Goal: Contribute content: Contribute content

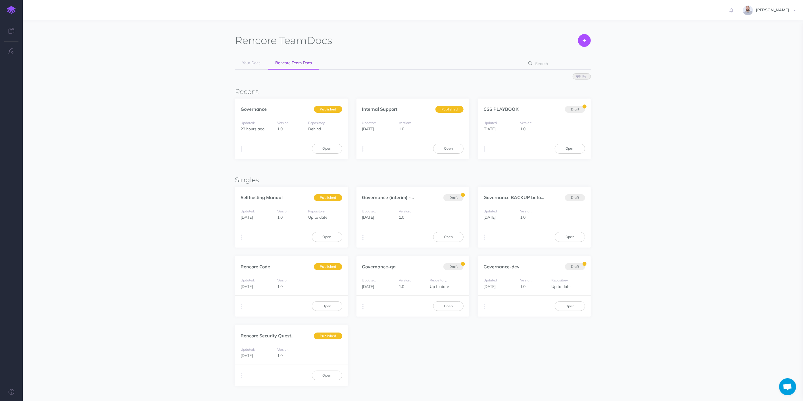
click at [427, 168] on div "Rencore Team Docs Create Your Docs Rencore Team Docs Filter Status Published Dr…" at bounding box center [413, 210] width 356 height 352
click at [448, 150] on link "Open" at bounding box center [448, 149] width 30 height 10
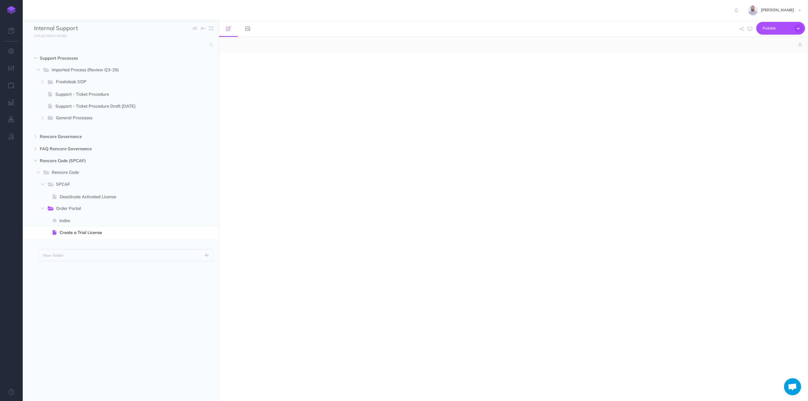
select select "null"
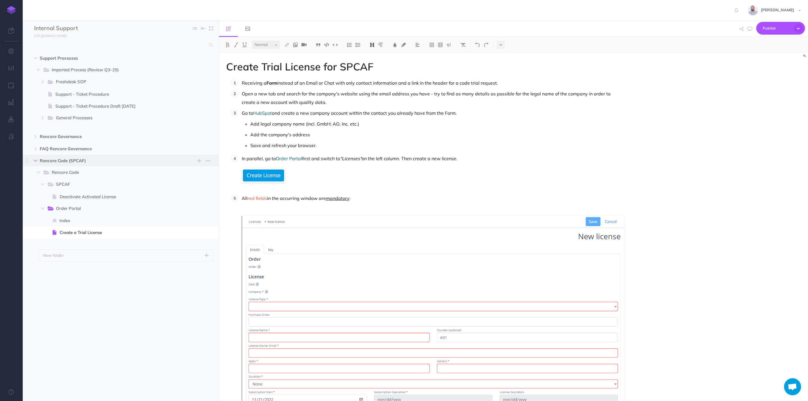
click at [36, 161] on icon "button" at bounding box center [35, 160] width 3 height 3
click at [35, 148] on icon "button" at bounding box center [35, 148] width 3 height 3
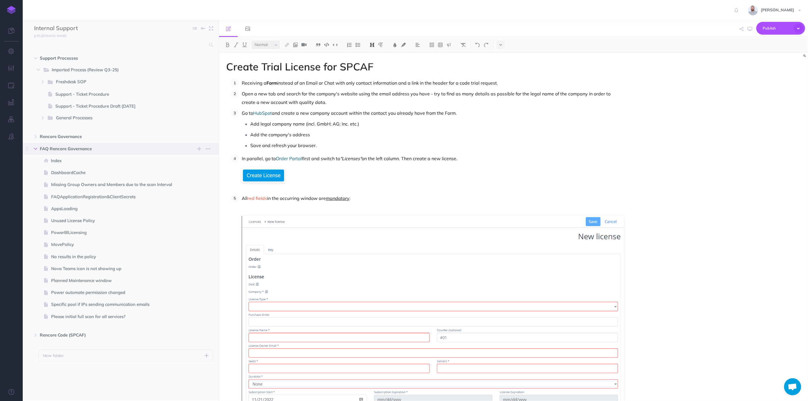
click at [35, 146] on button "button" at bounding box center [35, 148] width 10 height 7
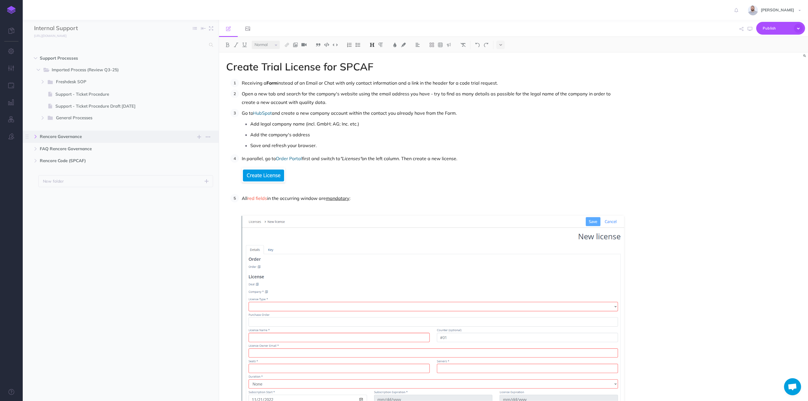
click at [37, 136] on icon "button" at bounding box center [35, 136] width 3 height 3
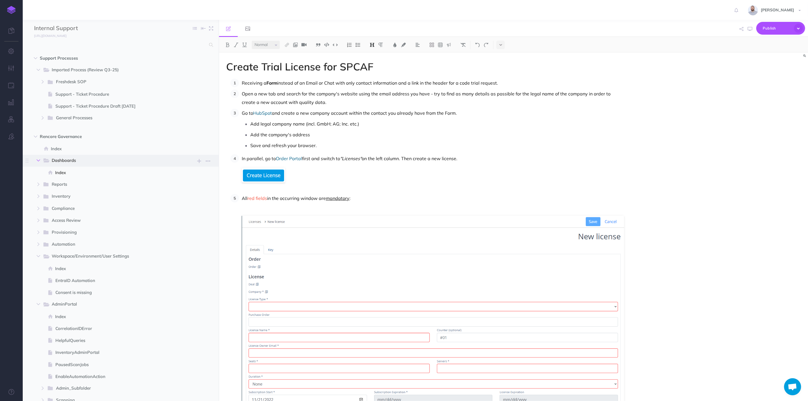
click at [39, 159] on icon "button" at bounding box center [38, 160] width 3 height 3
click at [38, 243] on icon "button" at bounding box center [38, 244] width 3 height 3
click at [37, 255] on icon "button" at bounding box center [38, 256] width 3 height 3
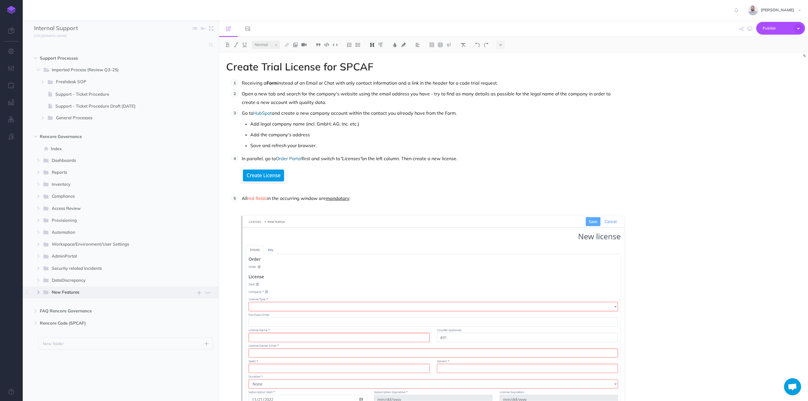
click at [37, 293] on icon "button" at bounding box center [38, 292] width 3 height 3
click at [52, 150] on span "Index" at bounding box center [118, 148] width 134 height 7
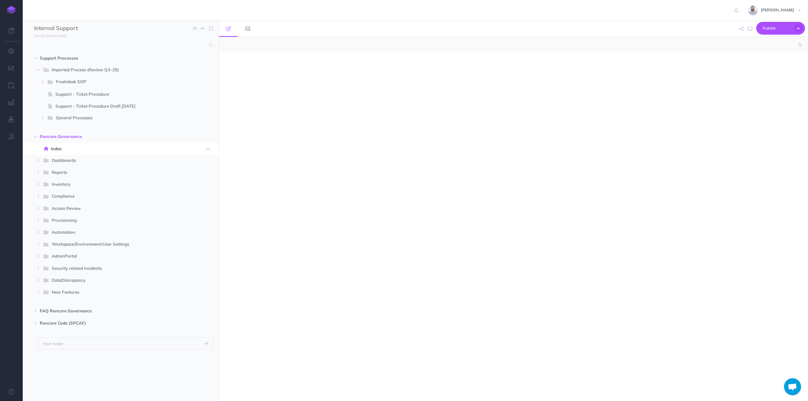
select select "null"
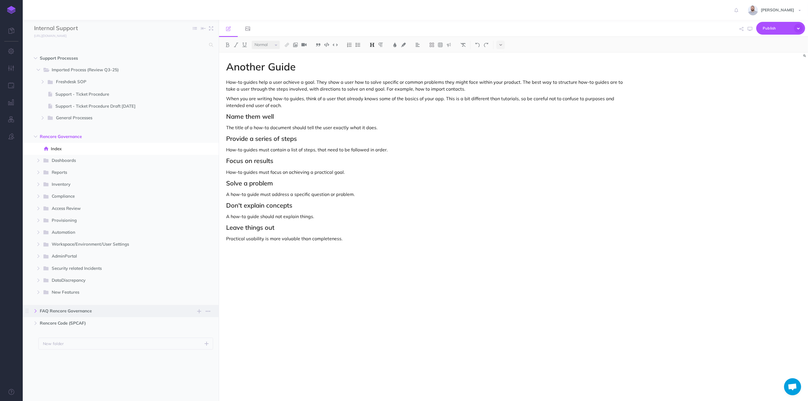
click at [35, 312] on icon "button" at bounding box center [35, 310] width 3 height 3
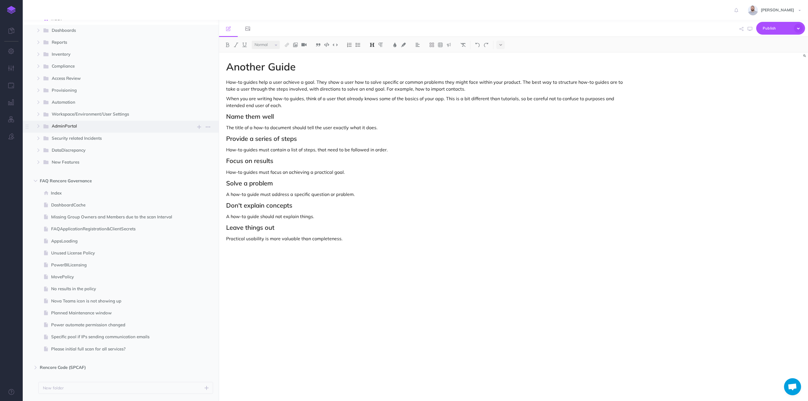
scroll to position [145, 0]
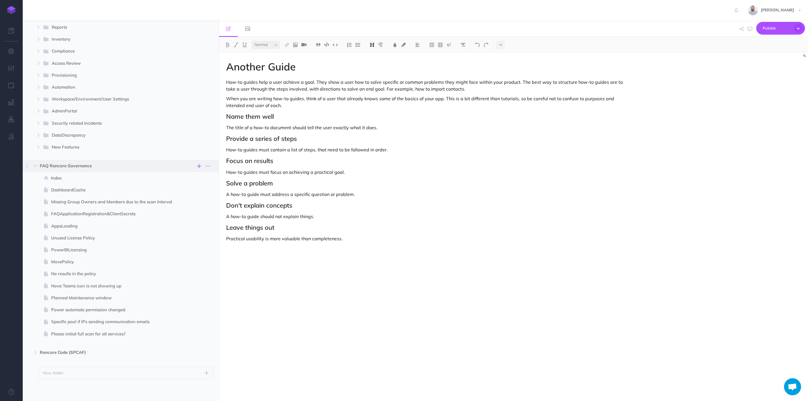
click at [199, 165] on icon "button" at bounding box center [199, 166] width 4 height 7
click at [185, 207] on button "New page Add a new blank page to this folder" at bounding box center [172, 210] width 68 height 25
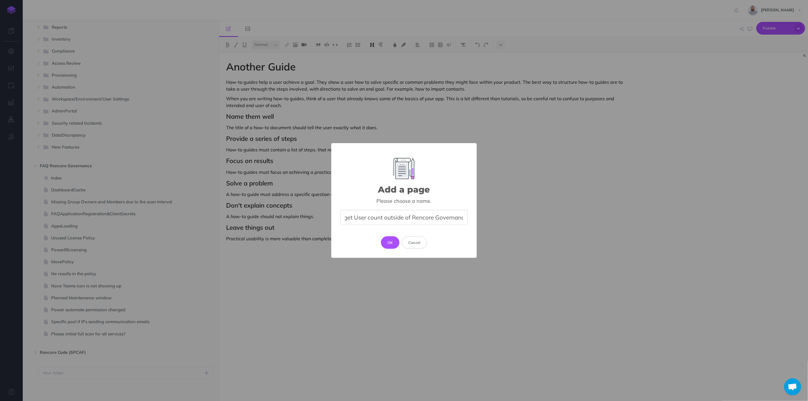
scroll to position [0, 25]
type input "How to get License User count outside of Rencore Governance"
click at [389, 241] on button "OK" at bounding box center [390, 242] width 18 height 13
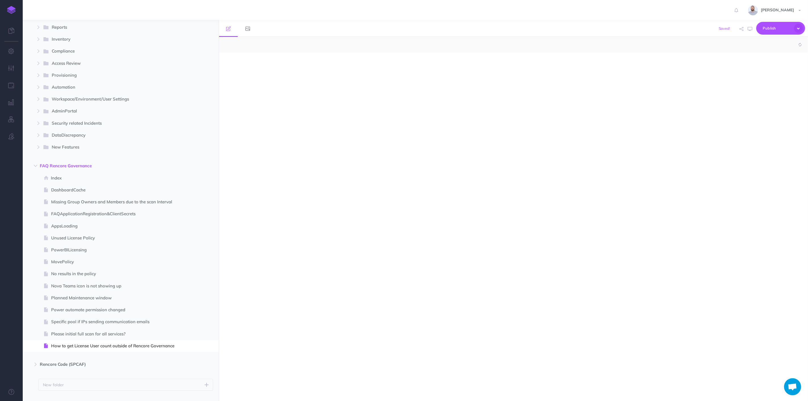
select select "null"
click at [207, 346] on icon "button" at bounding box center [208, 346] width 5 height 7
click at [295, 64] on p at bounding box center [425, 64] width 398 height 7
click at [368, 64] on p "How to get License User count outside of Rencore Governance" at bounding box center [425, 64] width 398 height 7
click at [367, 72] on div "How to get License User count outside of Rencore Governance" at bounding box center [425, 224] width 412 height 343
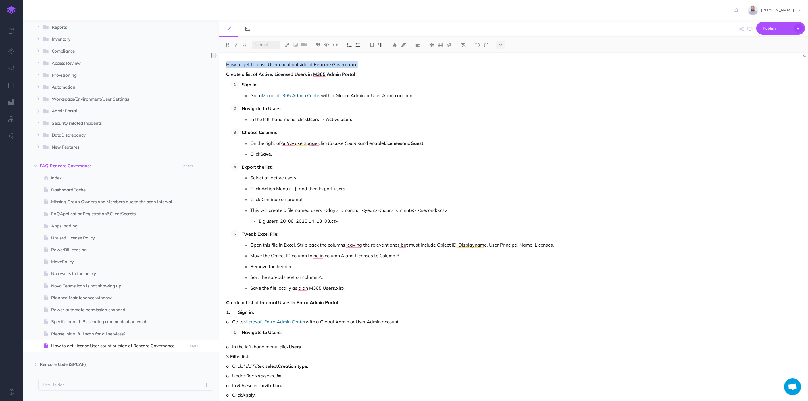
drag, startPoint x: 225, startPoint y: 64, endPoint x: 400, endPoint y: 57, distance: 174.9
click at [372, 44] on img at bounding box center [372, 45] width 5 height 5
click at [372, 53] on button "H1" at bounding box center [372, 55] width 9 height 9
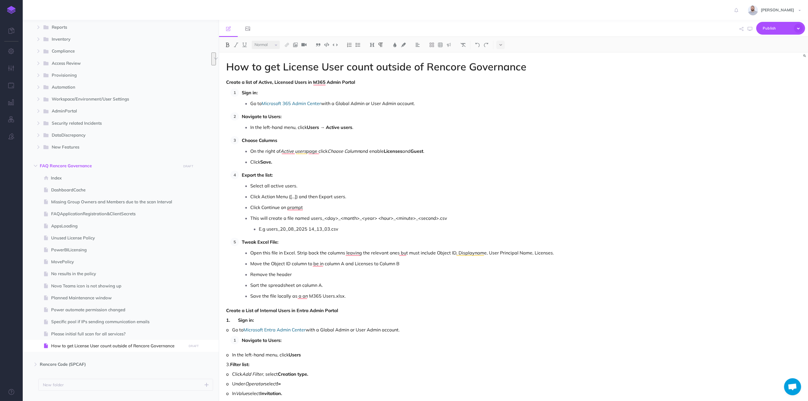
click at [393, 85] on p "Create a list of Active, Licensed Users in M365 Admin Portal" at bounding box center [425, 82] width 398 height 7
drag, startPoint x: 364, startPoint y: 82, endPoint x: 219, endPoint y: 82, distance: 144.9
click at [219, 82] on body "Toggle Navigation Rob Hearn Settings Account Settings Teams Create Team Rencore…" at bounding box center [404, 200] width 808 height 401
click at [371, 44] on img at bounding box center [372, 45] width 5 height 5
click at [373, 63] on button "H2" at bounding box center [372, 63] width 9 height 9
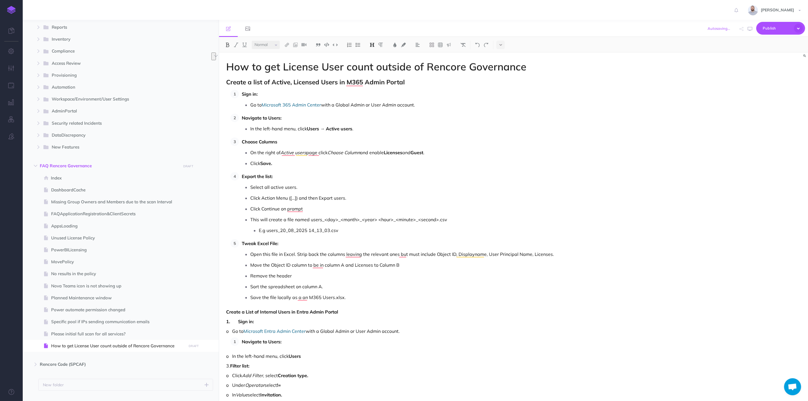
click at [423, 83] on h2 "Create a list of Active, Licensed Users in M365 Admin Portal" at bounding box center [425, 82] width 398 height 7
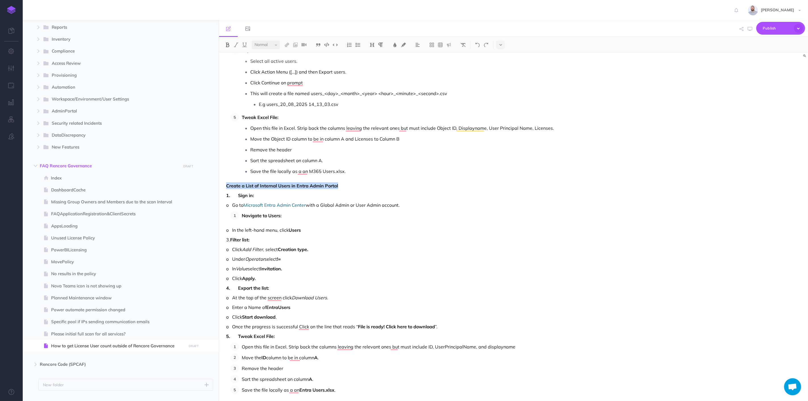
drag, startPoint x: 344, startPoint y: 185, endPoint x: 224, endPoint y: 183, distance: 119.3
click at [224, 183] on div "How to get License User count outside of Rencore Governance Create a list of Ac…" at bounding box center [425, 291] width 412 height 730
click at [372, 46] on img at bounding box center [372, 45] width 5 height 5
click at [372, 63] on button "H2" at bounding box center [372, 63] width 9 height 9
click at [388, 186] on h2 "Create a List of Internal Users in Entra Admin Portal" at bounding box center [425, 185] width 398 height 7
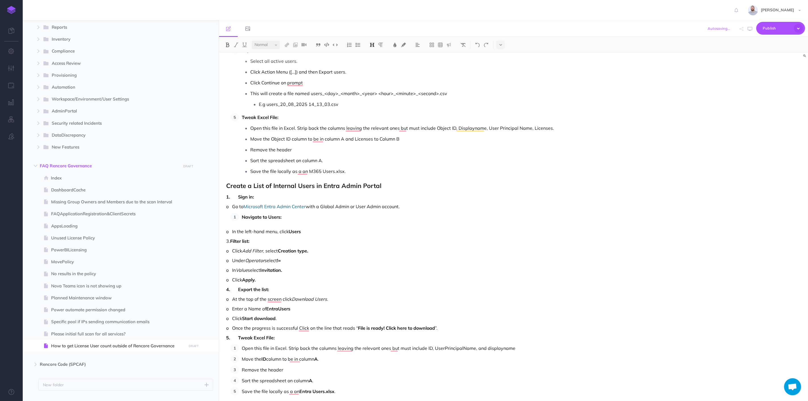
click at [394, 157] on p "Sort the spreadsheet on column A." at bounding box center [437, 160] width 374 height 9
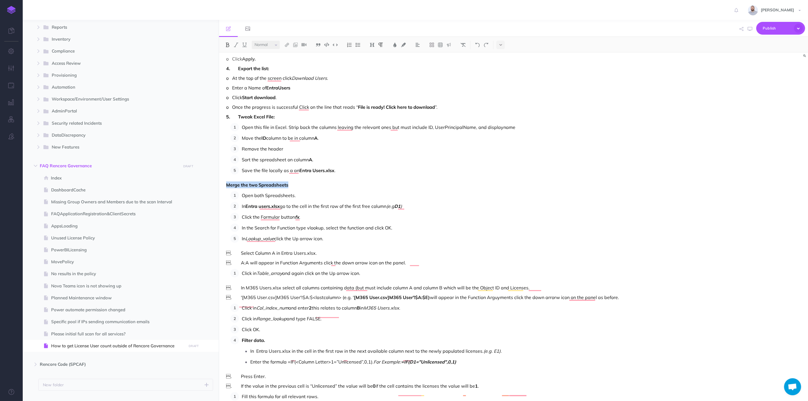
drag, startPoint x: 291, startPoint y: 185, endPoint x: 225, endPoint y: 186, distance: 65.4
click at [225, 186] on div "How to get License User count outside of Rencore Governance Create a list of Ac…" at bounding box center [425, 70] width 412 height 731
click at [371, 44] on img at bounding box center [372, 45] width 5 height 5
click at [374, 63] on button "H2" at bounding box center [372, 63] width 9 height 9
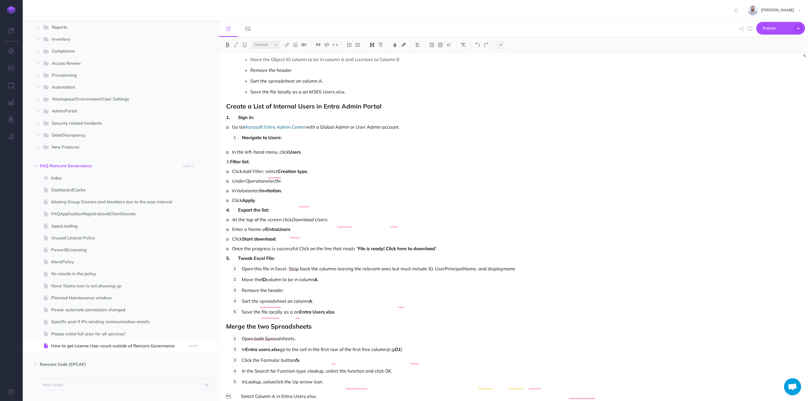
scroll to position [200, 0]
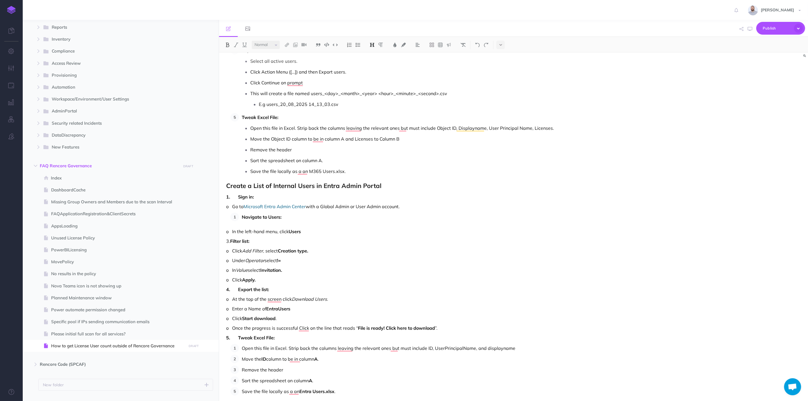
click at [297, 218] on p "Navigate to Users:" at bounding box center [433, 217] width 382 height 9
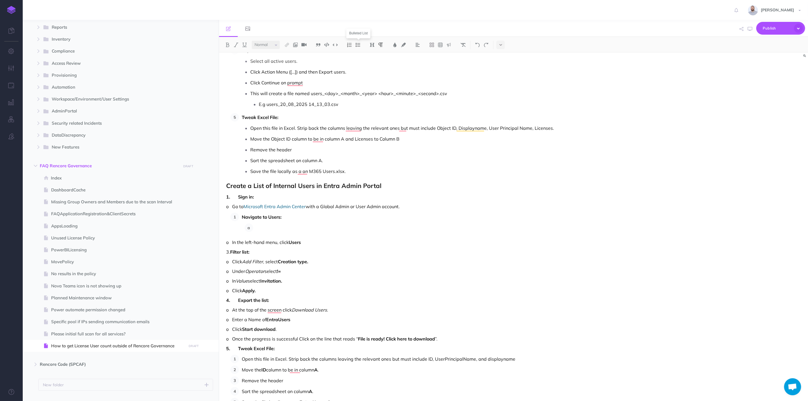
click at [360, 43] on img at bounding box center [357, 45] width 5 height 5
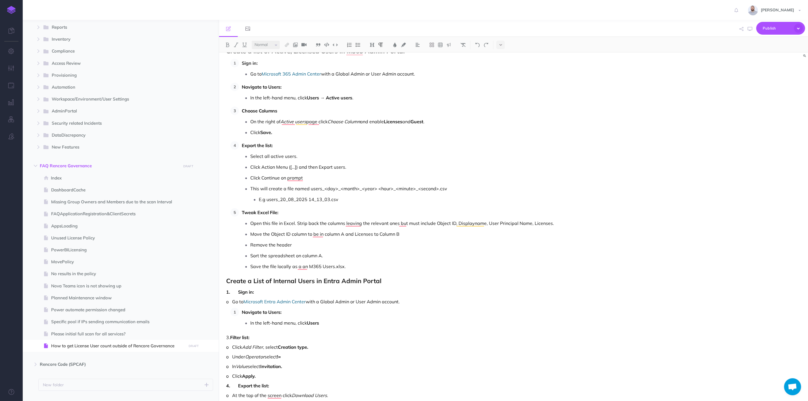
scroll to position [32, 0]
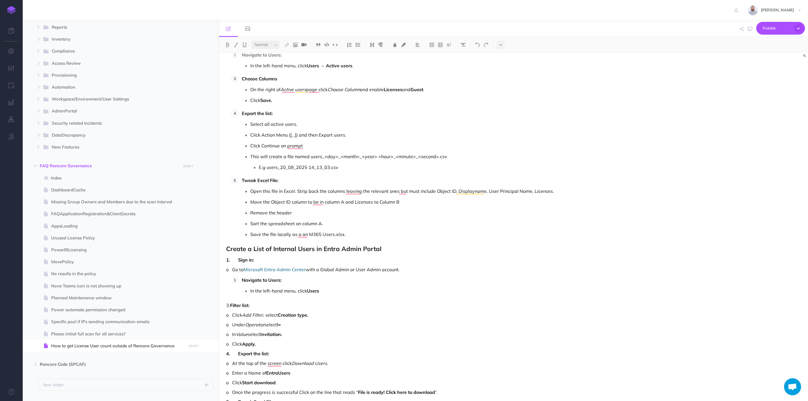
click at [274, 258] on p "1. Sign in:" at bounding box center [425, 260] width 398 height 7
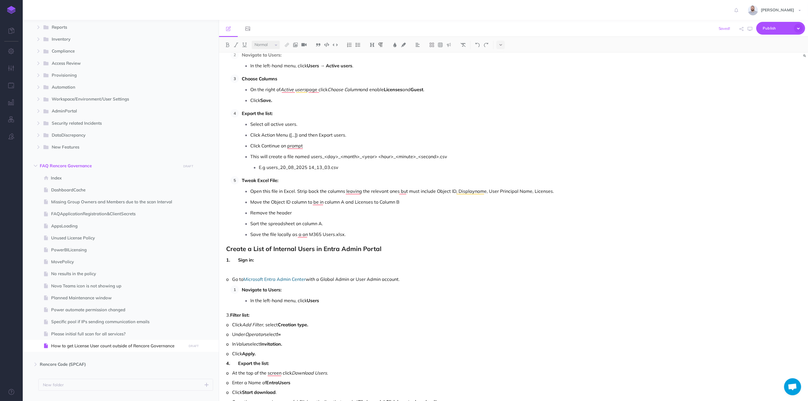
click at [273, 261] on p "1. Sign in:" at bounding box center [425, 260] width 398 height 7
drag, startPoint x: 230, startPoint y: 262, endPoint x: 224, endPoint y: 261, distance: 6.8
click at [224, 261] on div "How to get License User count outside of Rencore Governance Create a list of Ac…" at bounding box center [425, 361] width 412 height 744
drag, startPoint x: 233, startPoint y: 259, endPoint x: 216, endPoint y: 259, distance: 16.8
click at [216, 259] on div "Internal Support Collapse all Expand all Expand to root folders https://rencore…" at bounding box center [415, 210] width 785 height 381
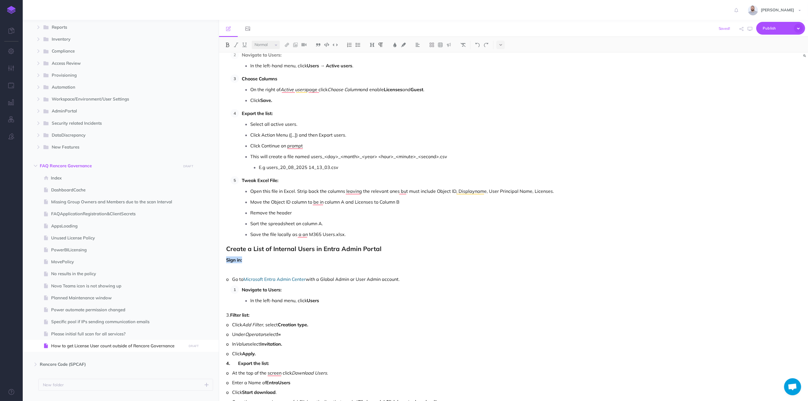
drag, startPoint x: 245, startPoint y: 261, endPoint x: 225, endPoint y: 259, distance: 20.3
click at [225, 259] on div "How to get License User count outside of Rencore Governance Create a list of Ac…" at bounding box center [425, 361] width 412 height 744
click at [346, 44] on button at bounding box center [349, 45] width 9 height 9
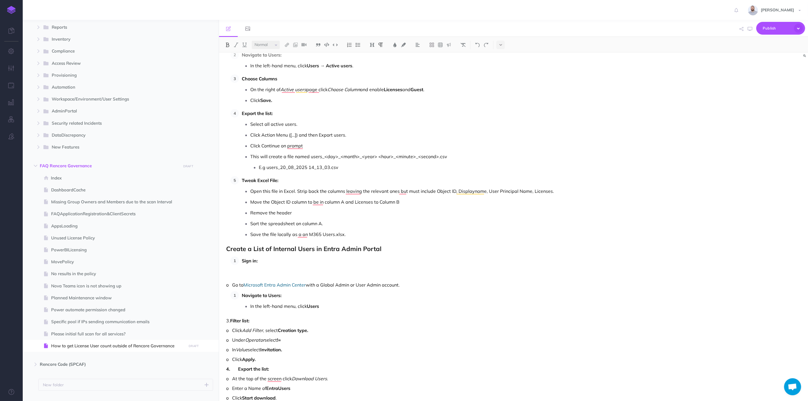
click at [290, 263] on p "Sign in:" at bounding box center [433, 261] width 382 height 9
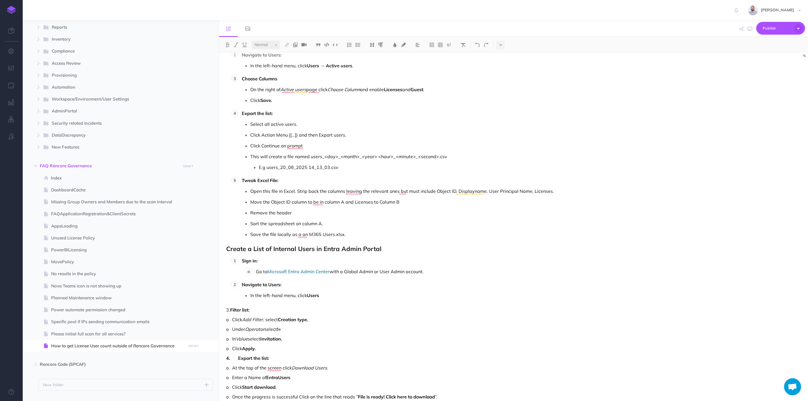
click at [330, 296] on p "In the left-hand menu, click Users" at bounding box center [437, 295] width 374 height 9
click at [285, 310] on p "Filter list:" at bounding box center [433, 308] width 382 height 9
click at [341, 320] on p "Click Add Filter , select Creation type." at bounding box center [440, 319] width 368 height 9
click at [255, 320] on li "Click Add Filter , select Creation type." at bounding box center [438, 319] width 371 height 9
click at [357, 46] on img at bounding box center [357, 45] width 5 height 5
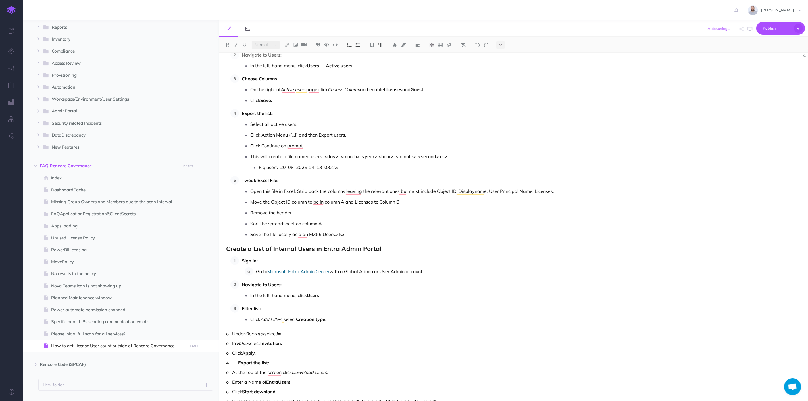
click at [341, 322] on p "Click Add Filter , select Creation type." at bounding box center [437, 319] width 374 height 9
click at [318, 331] on p "Under Operator select !=" at bounding box center [437, 330] width 374 height 9
click at [318, 340] on p "In Value, select Invitation." at bounding box center [437, 341] width 374 height 9
click at [307, 355] on p "Click Apply." at bounding box center [437, 351] width 374 height 9
click at [295, 363] on p "Export the list:" at bounding box center [433, 365] width 382 height 9
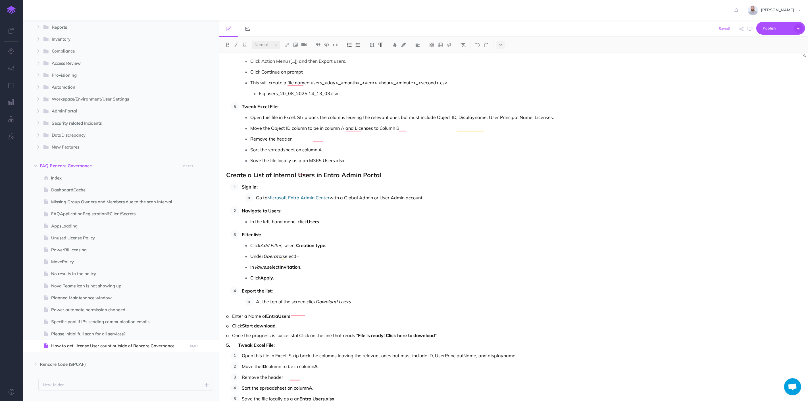
scroll to position [137, 0]
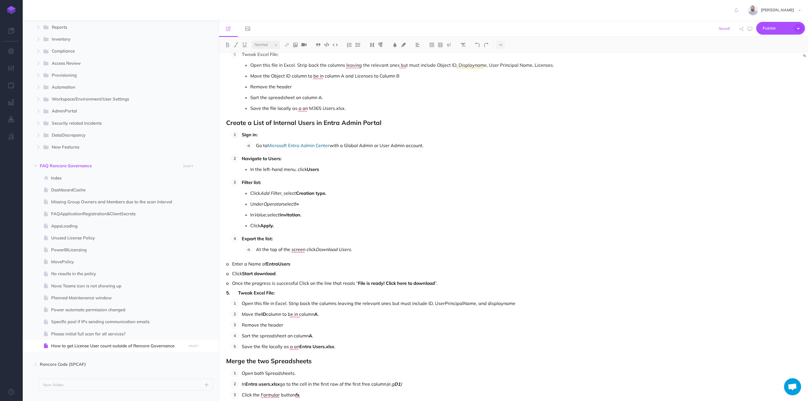
click at [368, 251] on p "At the top of the screen click Download Users ." at bounding box center [440, 249] width 368 height 9
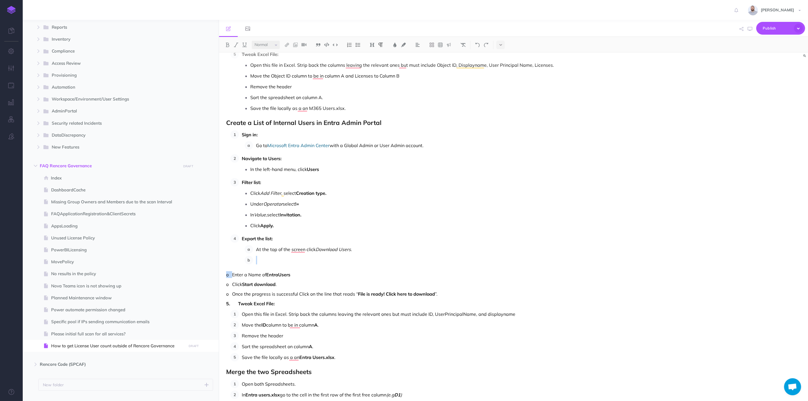
drag, startPoint x: 256, startPoint y: 260, endPoint x: 232, endPoint y: 272, distance: 26.6
click at [232, 272] on div "How to get License User count outside of Rencore Governance Create a list of Ac…" at bounding box center [425, 244] width 412 height 762
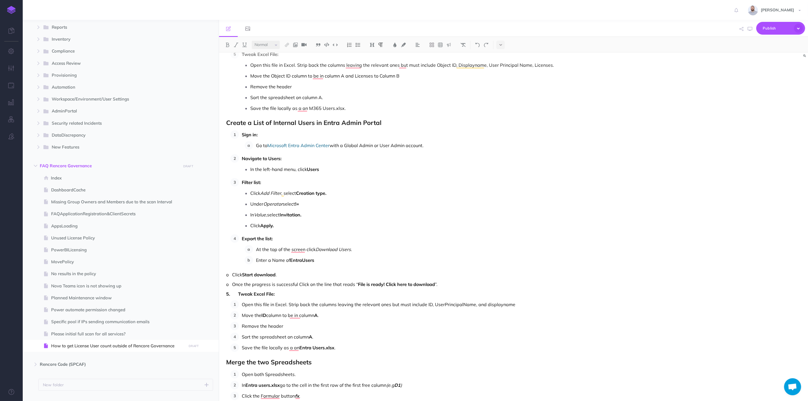
click at [324, 257] on p "Enter a Name of EntraUsers" at bounding box center [440, 260] width 368 height 9
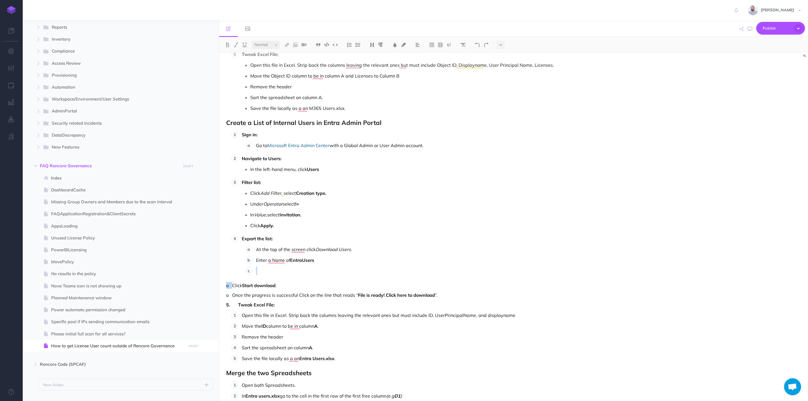
drag, startPoint x: 256, startPoint y: 271, endPoint x: 233, endPoint y: 283, distance: 26.0
click at [233, 283] on div "How to get License User count outside of Rencore Governance Create a list of Ac…" at bounding box center [425, 244] width 412 height 763
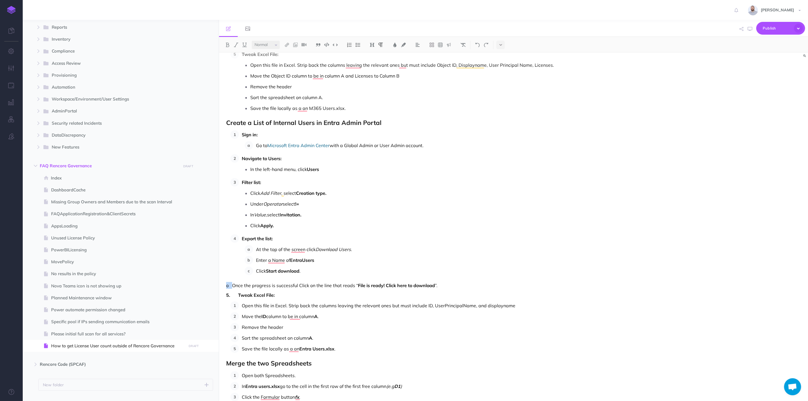
drag, startPoint x: 303, startPoint y: 270, endPoint x: 233, endPoint y: 283, distance: 71.1
click at [233, 283] on div "How to get License User count outside of Rencore Governance Create a list of Ac…" at bounding box center [425, 239] width 412 height 753
click at [315, 270] on p "Click Start download ." at bounding box center [440, 271] width 368 height 9
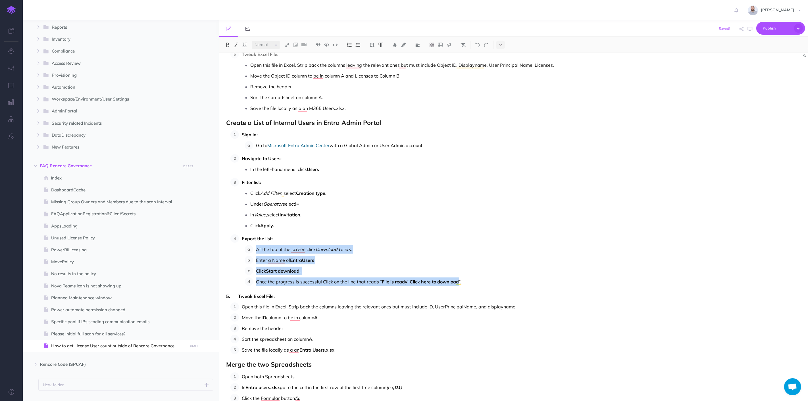
drag, startPoint x: 425, startPoint y: 283, endPoint x: 254, endPoint y: 251, distance: 174.1
click at [254, 251] on ol "At the top of the screen click Download Users . Enter a Name of EntraUsers Clic…" at bounding box center [435, 265] width 380 height 41
click at [358, 45] on img at bounding box center [357, 45] width 5 height 5
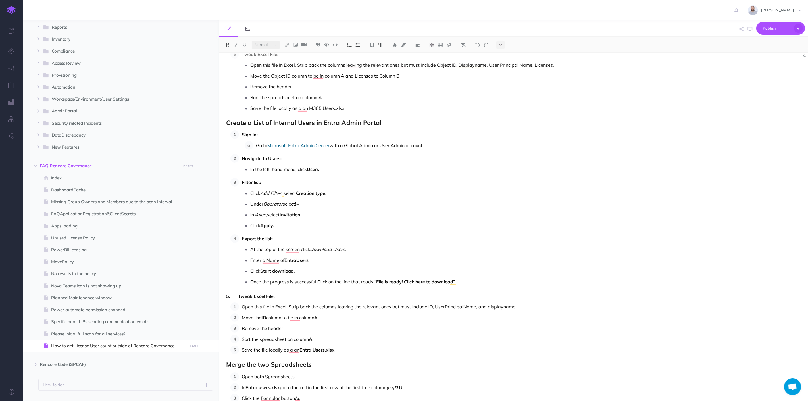
click at [430, 232] on ol "Sign in: Go to Microsoft Entra Admin Center with a Global Admin or User Admin a…" at bounding box center [427, 208] width 394 height 156
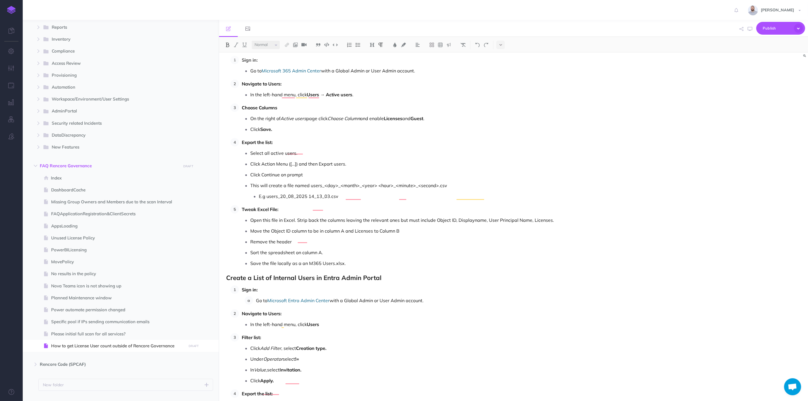
scroll to position [34, 0]
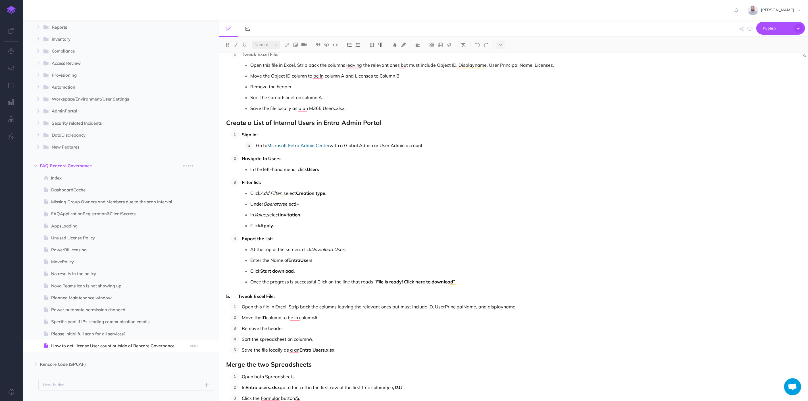
click at [481, 283] on p "Once the progress is successful Click on the line that reads “ File is ready! C…" at bounding box center [437, 282] width 374 height 9
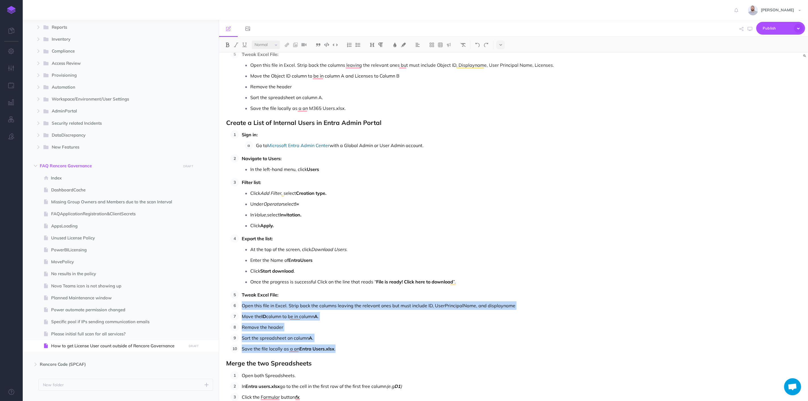
drag, startPoint x: 241, startPoint y: 305, endPoint x: 345, endPoint y: 347, distance: 111.7
click at [345, 347] on ol "Sign in: Go to Microsoft Entra Admin Center with a Global Admin or User Admin a…" at bounding box center [427, 241] width 394 height 223
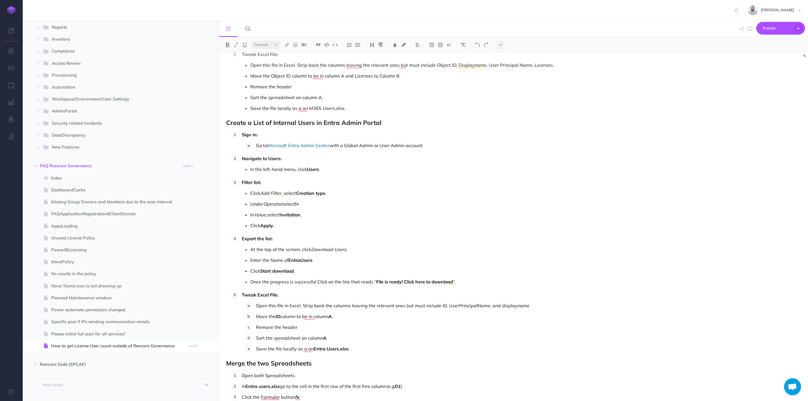
click at [392, 353] on div "How to get License User count outside of Rencore Governance Create a list of Ac…" at bounding box center [425, 239] width 412 height 753
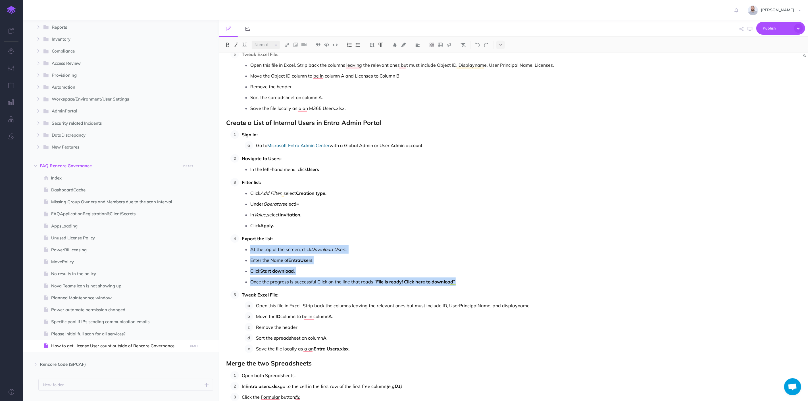
drag, startPoint x: 468, startPoint y: 284, endPoint x: 251, endPoint y: 250, distance: 219.4
click at [251, 250] on ul "At the top of the screen, click Download Users . Enter the Name of EntraUsers C…" at bounding box center [433, 265] width 382 height 41
click at [351, 45] on img at bounding box center [349, 45] width 5 height 5
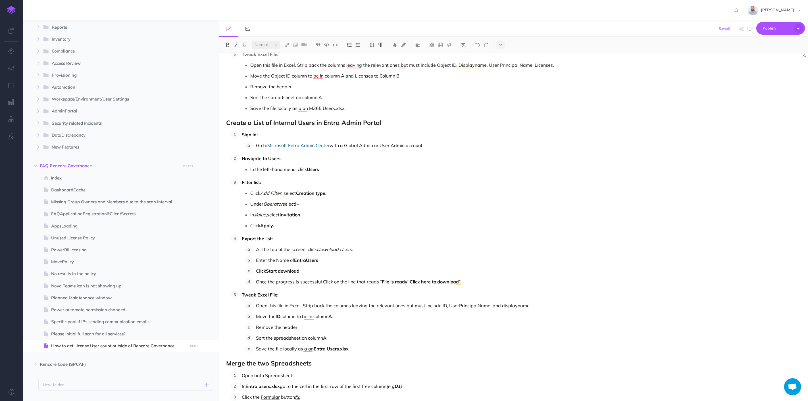
drag, startPoint x: 282, startPoint y: 225, endPoint x: 239, endPoint y: 195, distance: 53.0
click at [239, 195] on ol "Sign in: Go to Microsoft Entra Admin Center with a Global Admin or User Admin a…" at bounding box center [427, 241] width 394 height 223
click at [350, 44] on img at bounding box center [349, 45] width 5 height 5
drag, startPoint x: 326, startPoint y: 170, endPoint x: 243, endPoint y: 170, distance: 82.1
click at [250, 170] on li "In the left-hand menu, click Users" at bounding box center [437, 169] width 374 height 9
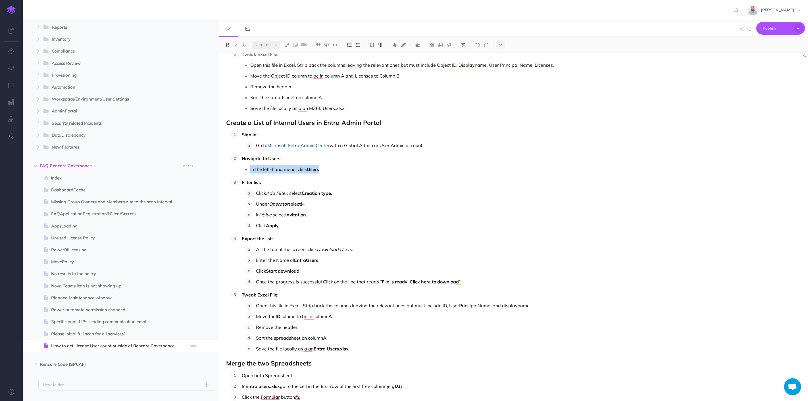
click at [349, 43] on img at bounding box center [349, 45] width 5 height 5
drag, startPoint x: 428, startPoint y: 147, endPoint x: 254, endPoint y: 149, distance: 174.7
click at [254, 149] on li "Go to Microsoft Entra Admin Center with a Global Admin or User Admin account." at bounding box center [438, 145] width 371 height 9
click at [428, 122] on h2 "Create a List of Internal Users in Entra Admin Portal" at bounding box center [425, 122] width 398 height 7
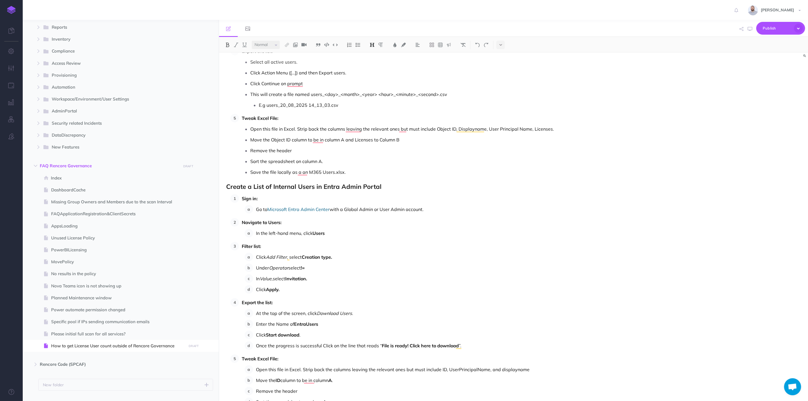
scroll to position [105, 0]
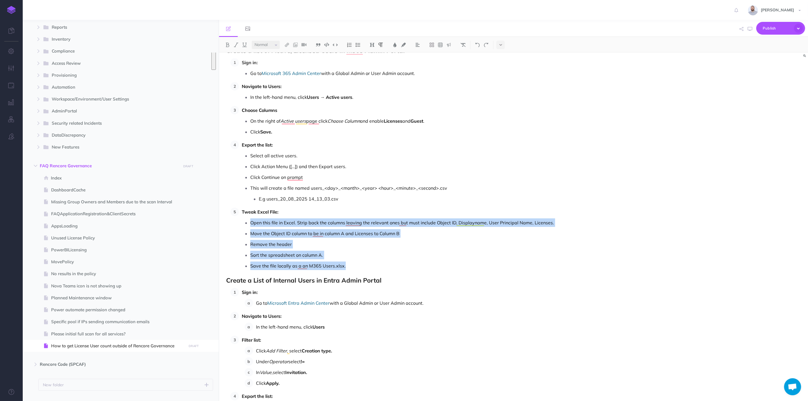
drag, startPoint x: 378, startPoint y: 267, endPoint x: 245, endPoint y: 218, distance: 141.6
click at [245, 218] on ul "Open this file in Excel. Strip back the columns leaving the relevant ones but m…" at bounding box center [433, 244] width 382 height 52
click at [349, 45] on img at bounding box center [349, 45] width 5 height 5
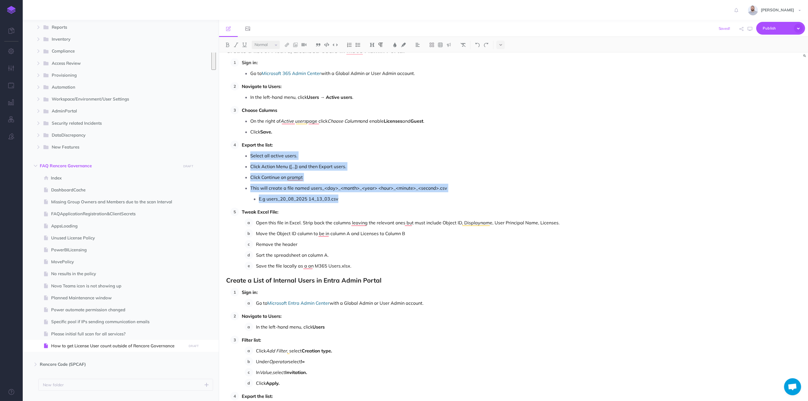
drag, startPoint x: 347, startPoint y: 198, endPoint x: 249, endPoint y: 156, distance: 105.9
click at [249, 156] on ul "Select all active users. Click Action Menu ([…]) and then Export users. Click C…" at bounding box center [433, 177] width 382 height 52
click at [349, 44] on img at bounding box center [349, 45] width 5 height 5
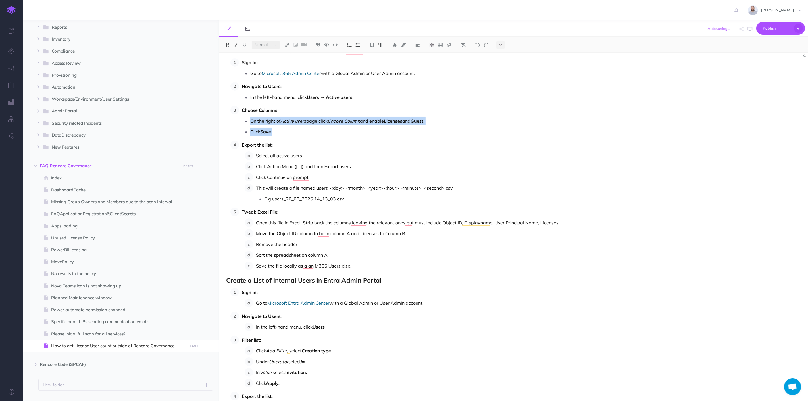
drag, startPoint x: 301, startPoint y: 133, endPoint x: 251, endPoint y: 123, distance: 50.7
click at [251, 123] on ul "On the right of Active users page click Choose Column and enable Licenses and G…" at bounding box center [433, 126] width 382 height 19
click at [348, 44] on img at bounding box center [349, 45] width 5 height 5
click at [335, 139] on ol "Sign in: Go to Microsoft 365 Admin Center with a Global Admin or User Admin acc…" at bounding box center [427, 164] width 394 height 212
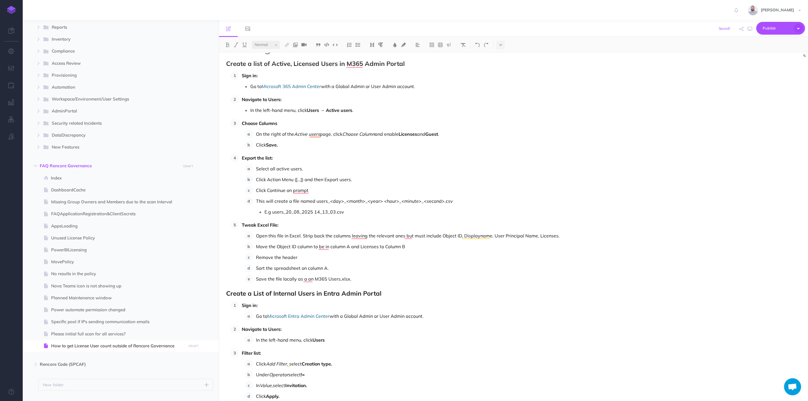
scroll to position [1, 0]
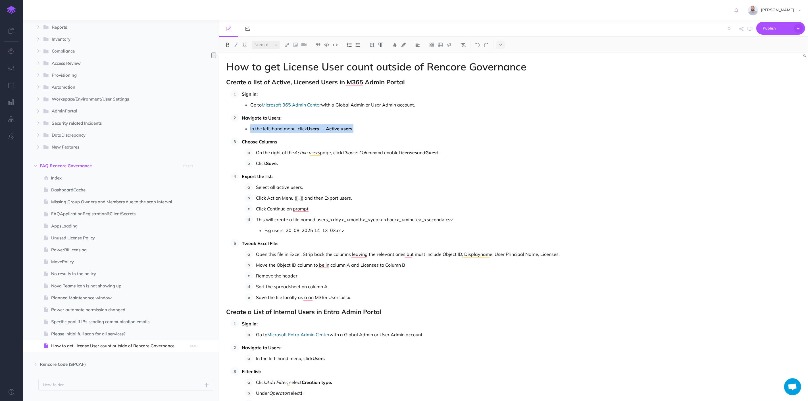
drag, startPoint x: 361, startPoint y: 127, endPoint x: 250, endPoint y: 131, distance: 111.1
click at [250, 131] on li "In the left-hand menu, click Users → Active users ." at bounding box center [437, 128] width 374 height 9
click at [350, 47] on img at bounding box center [349, 45] width 5 height 5
drag, startPoint x: 425, startPoint y: 106, endPoint x: 248, endPoint y: 107, distance: 177.0
click at [250, 107] on li "Go to Microsoft 365 Admin Center with a Global Admin or User Admin account." at bounding box center [437, 105] width 374 height 9
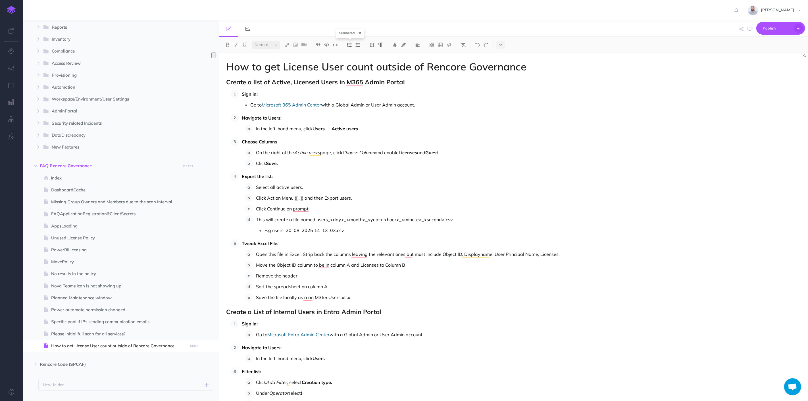
click at [351, 45] on img at bounding box center [349, 45] width 5 height 5
click at [386, 81] on strong "Create a list of Active, Licensed Users in M365 Admin Portal" at bounding box center [315, 82] width 179 height 8
click at [393, 82] on strong "Create a list of Active, Licensed Users in M365 Admin Portal" at bounding box center [315, 82] width 179 height 8
click at [372, 45] on img at bounding box center [372, 45] width 5 height 5
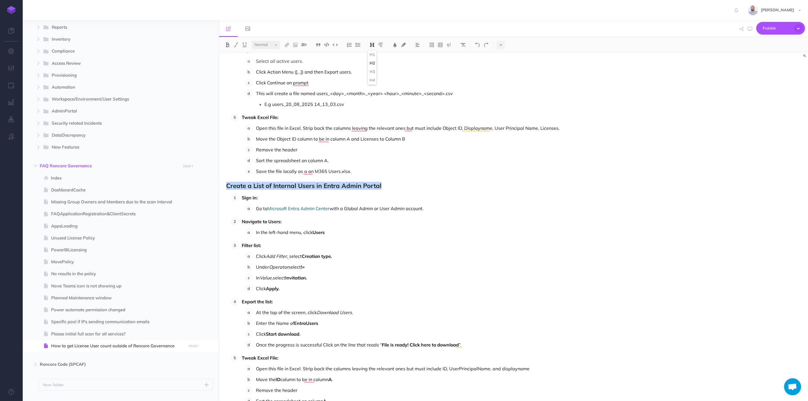
drag, startPoint x: 386, startPoint y: 184, endPoint x: 228, endPoint y: 188, distance: 158.9
click at [228, 188] on h2 "Create a List of Internal Users in Entra Admin Portal" at bounding box center [425, 185] width 398 height 7
click at [372, 43] on img at bounding box center [372, 45] width 5 height 5
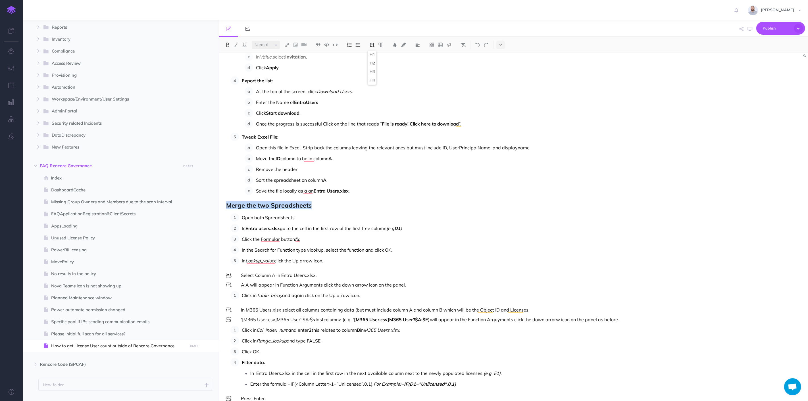
drag, startPoint x: 317, startPoint y: 208, endPoint x: 223, endPoint y: 206, distance: 94.4
click at [223, 206] on div "How to get License User count outside of Rencore Governance Create a list of Ac…" at bounding box center [425, 81] width 412 height 753
click at [370, 44] on img at bounding box center [372, 45] width 5 height 5
click at [423, 208] on h2 "Merge the two Spreadsheets" at bounding box center [425, 205] width 398 height 7
click at [340, 261] on p "In Lookup_value click the Up arrow icon." at bounding box center [433, 261] width 382 height 9
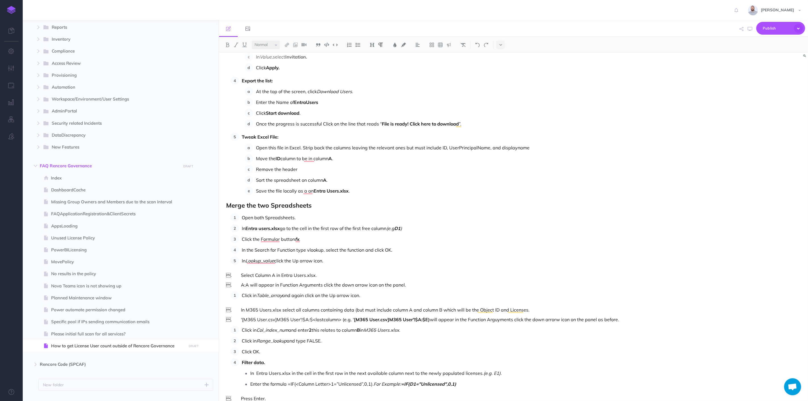
drag, startPoint x: 329, startPoint y: 276, endPoint x: 330, endPoint y: 260, distance: 16.2
click at [330, 260] on div "How to get License User count outside of Rencore Governance Create a list of Ac…" at bounding box center [425, 81] width 412 height 753
click at [328, 287] on p ". A:A will appear in Function Arguments click the down arrow icon on the panel." at bounding box center [425, 286] width 398 height 7
drag, startPoint x: 311, startPoint y: 286, endPoint x: 336, endPoint y: 271, distance: 29.3
click at [336, 271] on div "How to get License User count outside of Rencore Governance Create a list of Ac…" at bounding box center [425, 82] width 412 height 755
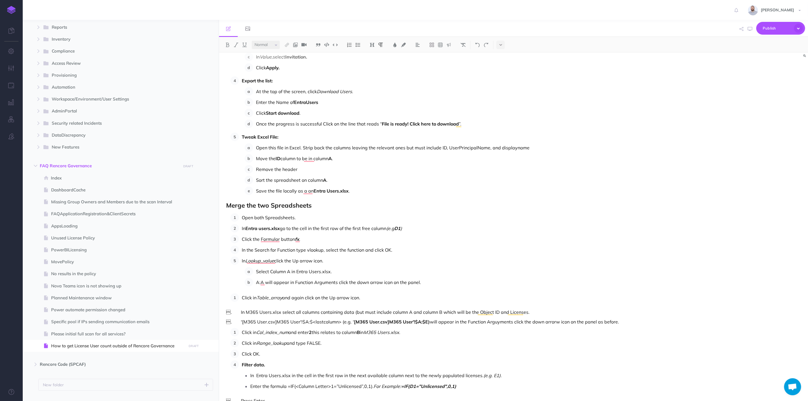
click at [256, 282] on p "A:A will appear in Function Arguments click the down arrow icon on the panel." at bounding box center [440, 282] width 368 height 9
click at [438, 280] on p "A:A will appear in Function Arguments click the down arrow icon on the panel." at bounding box center [440, 282] width 368 height 9
click at [380, 296] on p "Click in Table_array and again click on the Up arrow icon." at bounding box center [433, 295] width 382 height 9
drag, startPoint x: 367, startPoint y: 295, endPoint x: 327, endPoint y: 305, distance: 41.0
click at [327, 305] on div "How to get License User count outside of Rencore Governance Create a list of Ac…" at bounding box center [425, 81] width 412 height 753
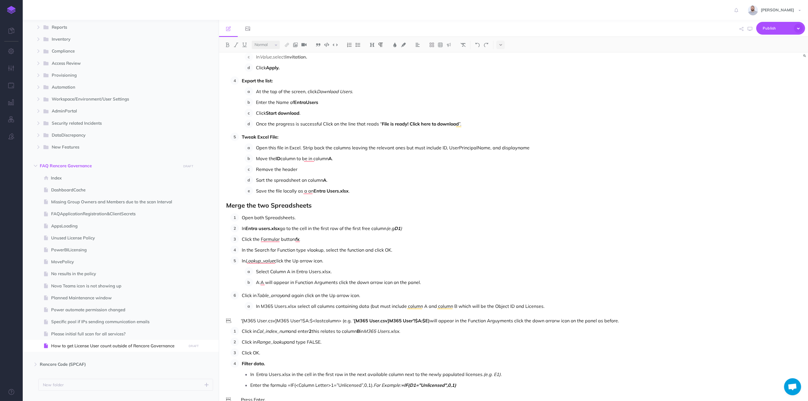
click at [547, 305] on p "In M365 Users.xlsx select all columns containing data (but must include column …" at bounding box center [440, 306] width 368 height 9
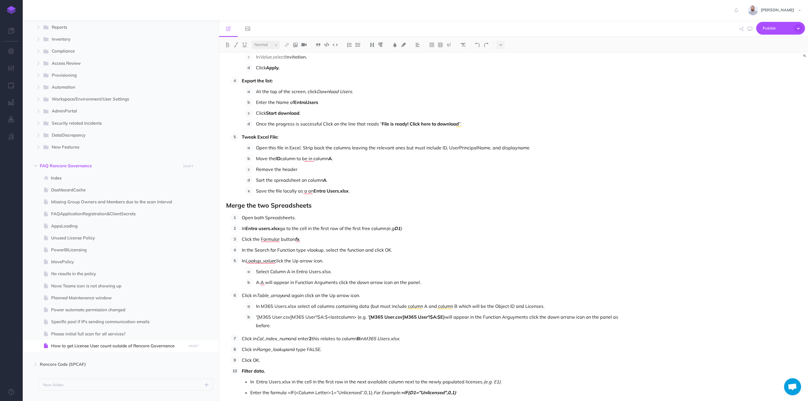
click at [268, 283] on p "A:A will appear in Function Arguments click the down arrow icon on the panel." at bounding box center [440, 282] width 368 height 9
click at [276, 316] on p "'[M365 User.csv]M365 User'!$A:$<lastcolumn> (e.g. ' [M365 User.csv]M365 User'!$…" at bounding box center [440, 321] width 368 height 17
click at [301, 327] on p "'[M365 User.csv]M365 User'!$A:$<lastcolumn> (e.g. ' [M365 User.csv]M365 User'!$…" at bounding box center [447, 321] width 354 height 17
drag, startPoint x: 443, startPoint y: 281, endPoint x: 268, endPoint y: 282, distance: 175.0
click at [268, 282] on li "A:A will appear in Function Arguments click the down arrow icon on the panel." at bounding box center [445, 282] width 357 height 9
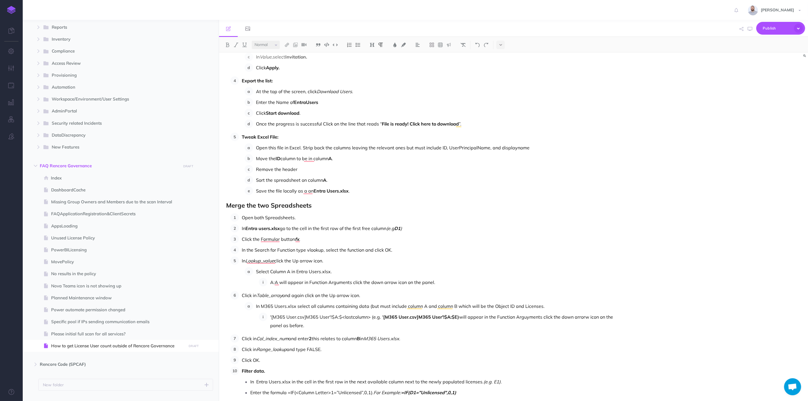
click at [357, 43] on img at bounding box center [357, 45] width 5 height 5
drag, startPoint x: 310, startPoint y: 326, endPoint x: 271, endPoint y: 315, distance: 40.7
click at [271, 315] on p "'[M365 User.csv]M365 User'!$A:$<lastcolumn> (e.g. ' [M365 User.csv]M365 User'!$…" at bounding box center [447, 321] width 354 height 17
click at [357, 44] on img at bounding box center [357, 45] width 5 height 5
click at [300, 327] on p "'[M365 User.csv]M365 User'!$A:$<lastcolumn> (e.g. ' [M365 User.csv]M365 User'!$…" at bounding box center [445, 321] width 360 height 17
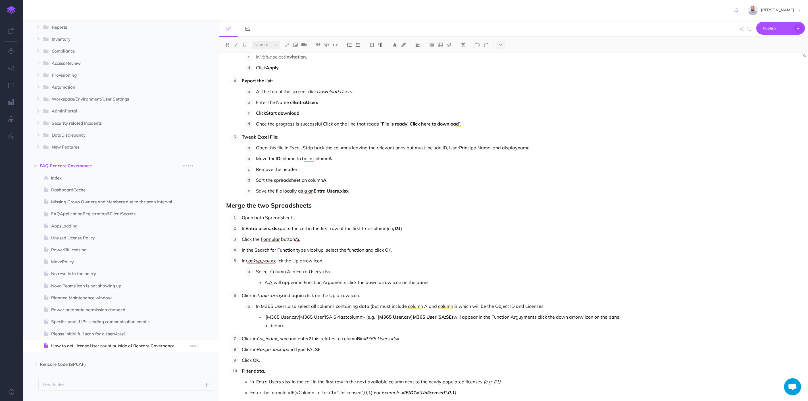
click at [415, 338] on p "Click in Col_index_num and enter 2 this relates to column B in M365 Users.xlsx ." at bounding box center [433, 338] width 382 height 9
click at [404, 347] on p "Click in Range_lookup and type FALSE." at bounding box center [433, 349] width 382 height 9
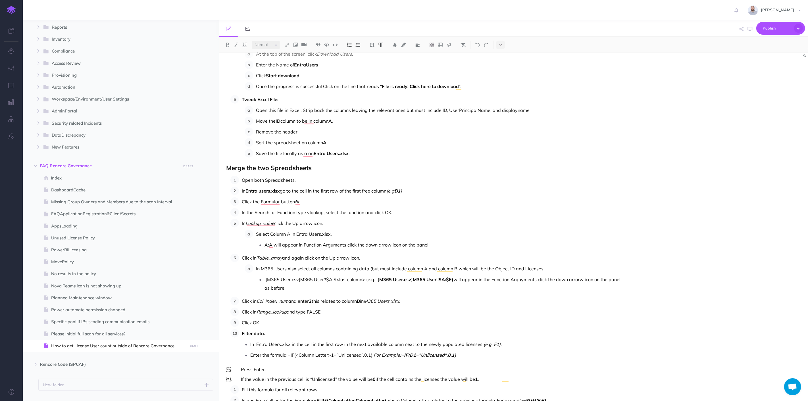
scroll to position [407, 0]
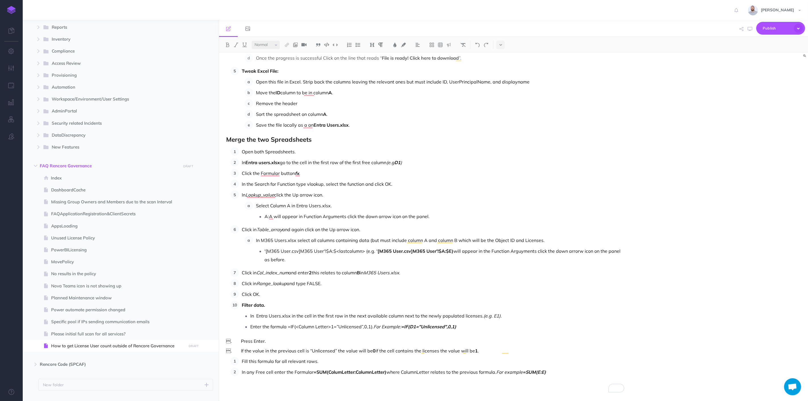
click at [264, 296] on p "Click OK." at bounding box center [433, 294] width 382 height 9
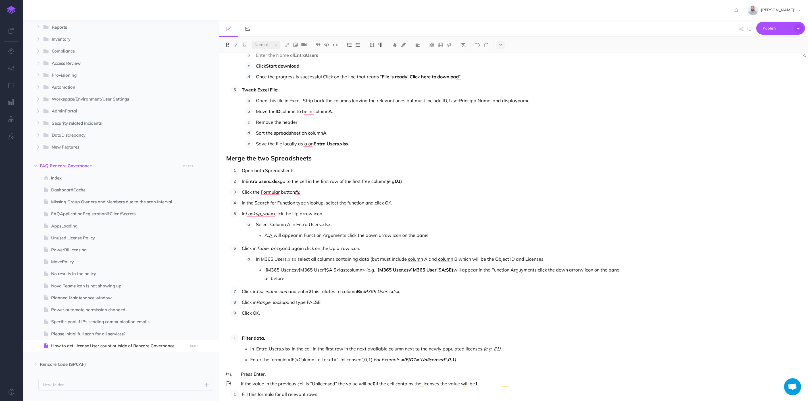
scroll to position [413, 0]
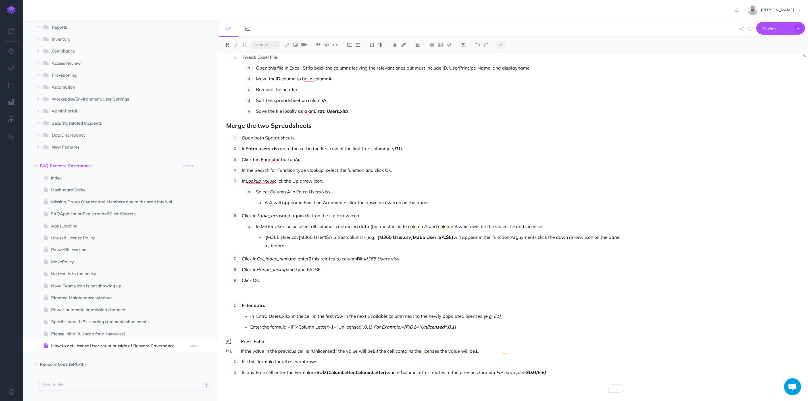
drag, startPoint x: 240, startPoint y: 305, endPoint x: 226, endPoint y: 305, distance: 13.9
click at [226, 305] on div "How to get License User count outside of Rencore Governance Create a list of Ac…" at bounding box center [425, 14] width 412 height 776
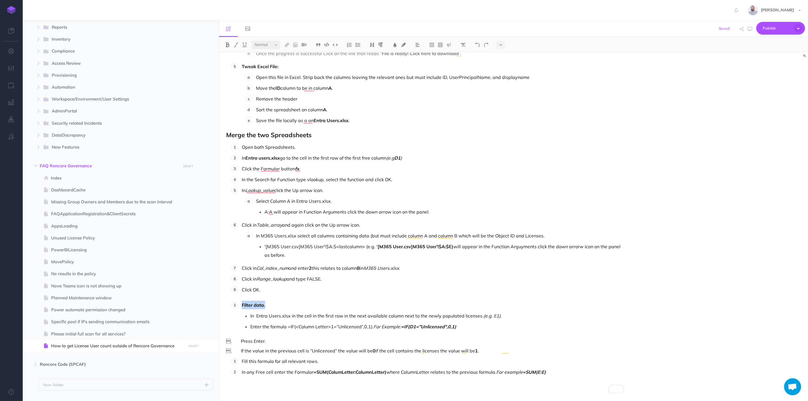
drag, startPoint x: 241, startPoint y: 304, endPoint x: 266, endPoint y: 304, distance: 25.3
click at [266, 304] on li "Filter data. In Entra Users.xlsx in the cell in the first row in the next avail…" at bounding box center [431, 316] width 385 height 30
click at [375, 43] on button at bounding box center [372, 45] width 9 height 9
click at [374, 62] on button "H2" at bounding box center [372, 63] width 9 height 9
click at [349, 46] on img at bounding box center [349, 45] width 5 height 5
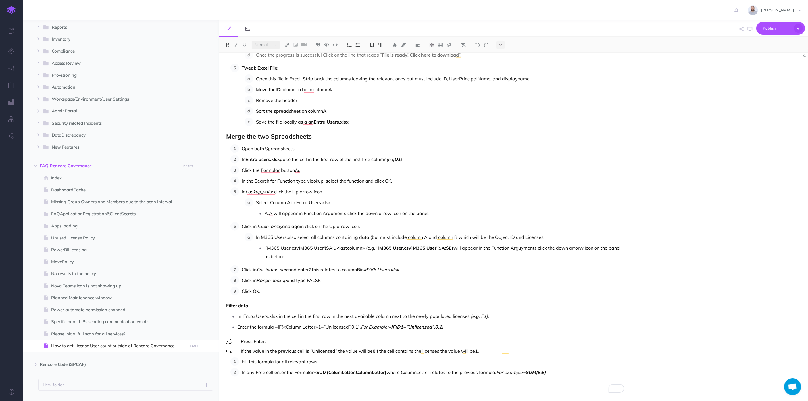
click at [371, 44] on img at bounding box center [372, 45] width 5 height 5
click at [373, 62] on button "H2" at bounding box center [372, 63] width 9 height 9
click at [238, 318] on li "In Entra Users.xlsx in the cell in the first row in the next available column n…" at bounding box center [431, 317] width 387 height 9
click at [268, 304] on h2 "Filter data." at bounding box center [425, 305] width 398 height 7
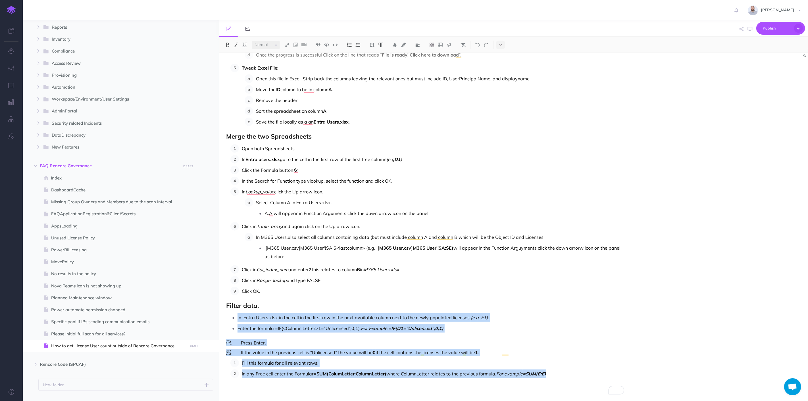
drag, startPoint x: 238, startPoint y: 318, endPoint x: 554, endPoint y: 378, distance: 321.6
click at [554, 378] on div "How to get License User count outside of Rencore Governance Create a list of Ac…" at bounding box center [425, 19] width 412 height 767
click at [350, 45] on img at bounding box center [349, 45] width 5 height 5
click at [349, 45] on img at bounding box center [349, 45] width 5 height 5
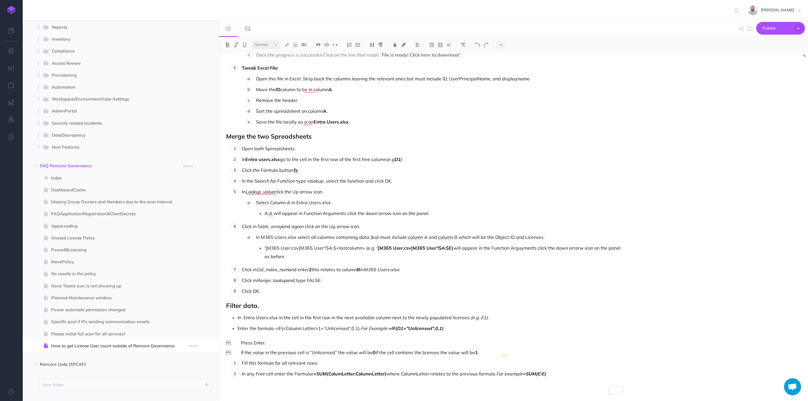
click at [386, 300] on div "How to get License User count outside of Rencore Governance Create a list of Ac…" at bounding box center [425, 19] width 412 height 767
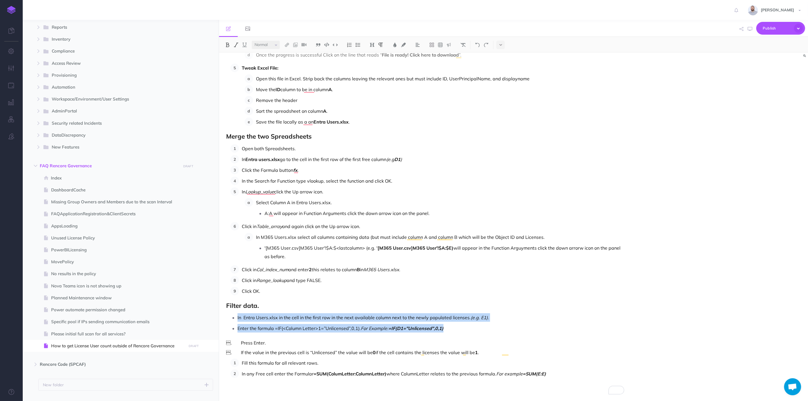
drag, startPoint x: 449, startPoint y: 328, endPoint x: 235, endPoint y: 318, distance: 213.6
click at [235, 318] on ul "In Entra Users.xlsx in the cell in the first row in the next available column n…" at bounding box center [426, 322] width 395 height 19
click at [348, 41] on button at bounding box center [349, 45] width 9 height 9
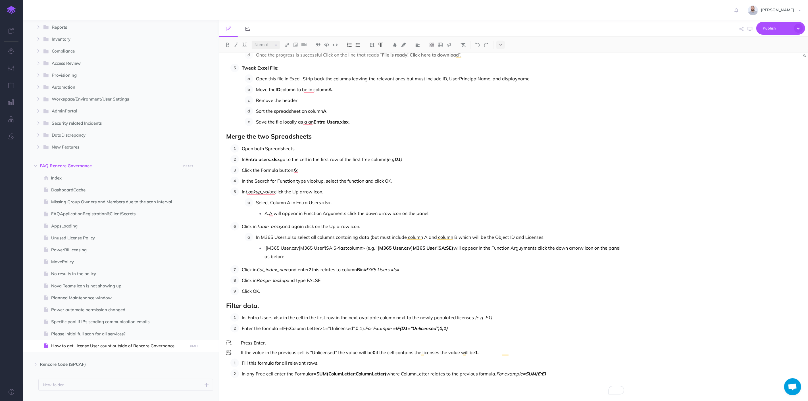
drag, startPoint x: 326, startPoint y: 345, endPoint x: 224, endPoint y: 334, distance: 101.9
click at [224, 334] on div "How to get License User count outside of Rencore Governance Create a list of Ac…" at bounding box center [425, 19] width 412 height 767
click at [290, 341] on p "Press Enter." at bounding box center [440, 339] width 368 height 9
click at [257, 340] on p "Press Enter." at bounding box center [440, 339] width 368 height 9
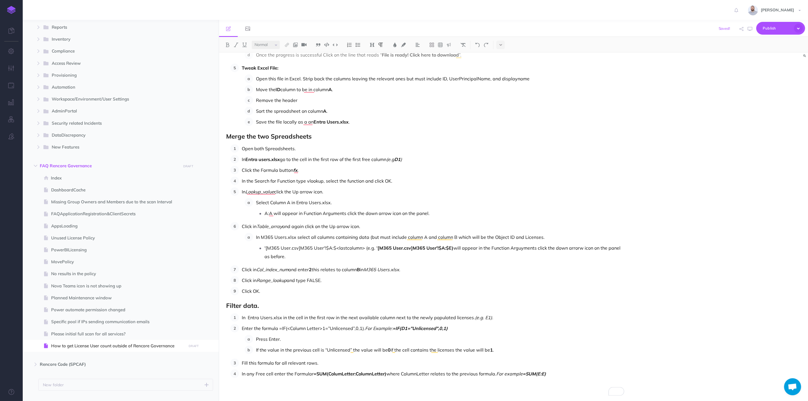
click at [253, 339] on li "Press Enter." at bounding box center [438, 339] width 371 height 9
click at [253, 348] on li "If the value in the previous cell is “Unlicensed” the value will be 0 if the ce…" at bounding box center [438, 350] width 371 height 9
click at [240, 363] on li "Fill this formula for all relevant rows." at bounding box center [431, 363] width 385 height 9
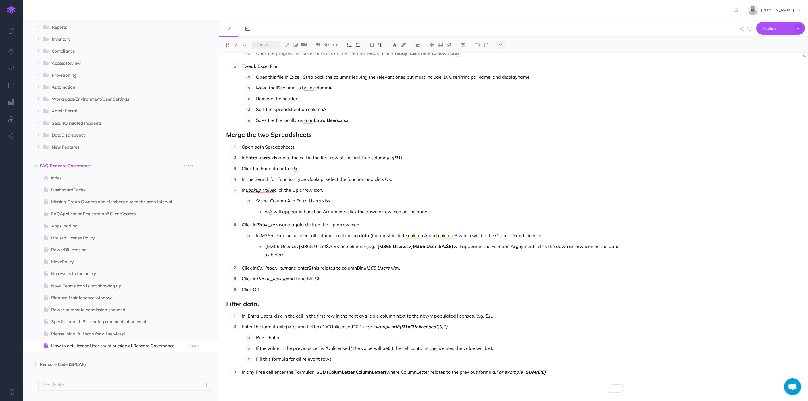
click at [443, 394] on div "How to get License User count outside of Rencore Governance Create a list of Ac…" at bounding box center [425, 18] width 412 height 767
click at [774, 28] on span "Publish" at bounding box center [777, 28] width 28 height 9
click at [769, 76] on p "Publish all draft items, making them visible to authenticated users." at bounding box center [771, 79] width 57 height 15
click at [297, 87] on p "Move the ID column to column A ." at bounding box center [440, 88] width 368 height 9
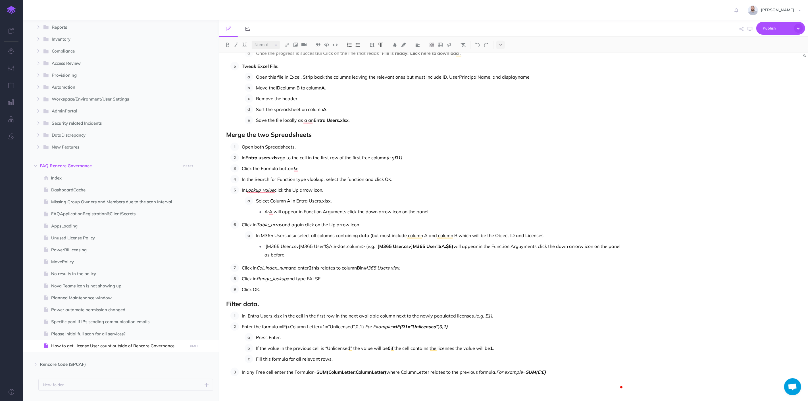
scroll to position [418, 0]
click at [299, 88] on p "Move the ID column B to column A ." at bounding box center [440, 88] width 368 height 9
click at [228, 44] on img at bounding box center [227, 45] width 5 height 5
click at [318, 95] on p "Remove the header" at bounding box center [440, 98] width 368 height 9
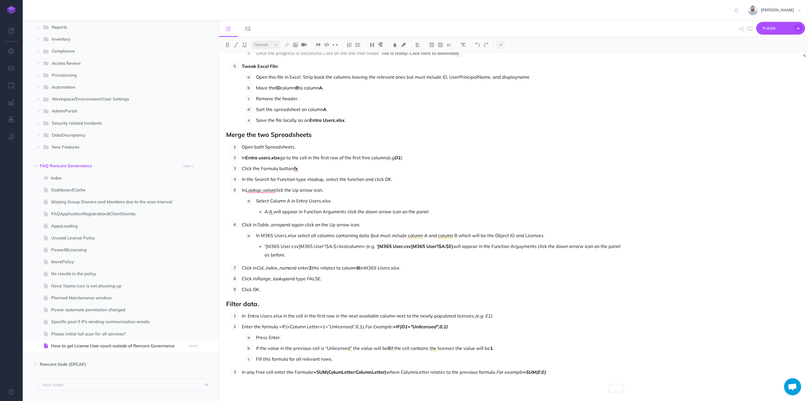
click at [363, 121] on p "Save the file locally as an Entra Users.xlsx ." at bounding box center [440, 120] width 368 height 9
click at [287, 200] on p "Select Column A in Entra Users.xlsx." at bounding box center [440, 201] width 368 height 9
click at [228, 44] on img at bounding box center [227, 45] width 5 height 5
click at [348, 198] on p "Select Column A in Entra Users.xlsx." at bounding box center [440, 201] width 368 height 9
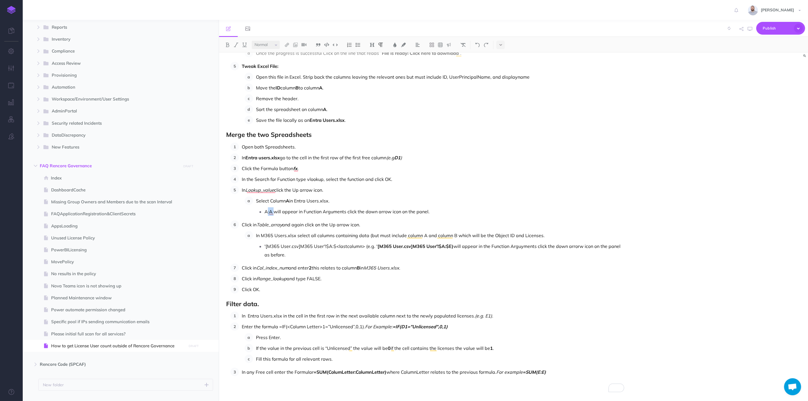
drag, startPoint x: 272, startPoint y: 211, endPoint x: 267, endPoint y: 210, distance: 5.4
click at [267, 210] on p "A:A will appear in Function Arguments click the down arrow icon on the panel." at bounding box center [445, 211] width 360 height 9
click at [224, 42] on button at bounding box center [227, 45] width 9 height 9
click at [426, 179] on p "In the Search for Function type vlookup, select the function and click OK." at bounding box center [433, 179] width 382 height 9
click at [424, 235] on p "In M365 Users.xlsx select all columns containing data (but must include column …" at bounding box center [440, 235] width 368 height 9
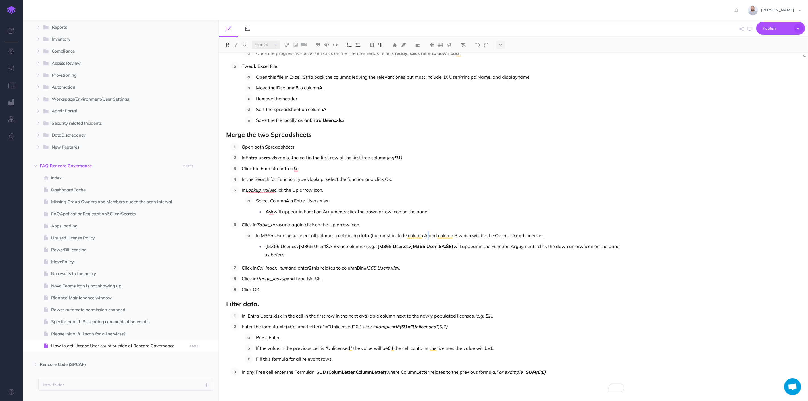
click at [226, 44] on img at bounding box center [227, 45] width 5 height 5
click at [456, 234] on p "In M365 Users.xlsx select all columns containing data (but must include column …" at bounding box center [440, 235] width 368 height 9
click at [229, 43] on img at bounding box center [227, 45] width 5 height 5
click at [501, 233] on p "In M365 Users.xlsx select all columns containing data (but must include column …" at bounding box center [440, 235] width 368 height 9
drag, startPoint x: 258, startPoint y: 290, endPoint x: 253, endPoint y: 288, distance: 5.7
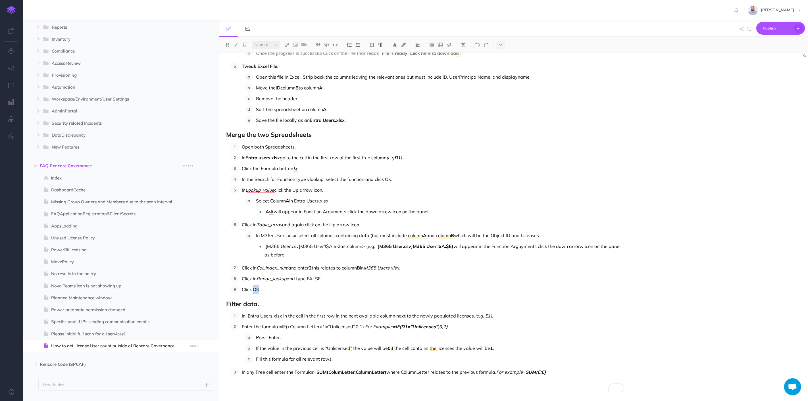
click at [253, 288] on p "Click OK." at bounding box center [433, 289] width 382 height 9
click at [225, 42] on button at bounding box center [227, 45] width 9 height 9
click at [341, 280] on p "Click in Range_lookup and type FALSE." at bounding box center [433, 278] width 382 height 9
drag, startPoint x: 323, startPoint y: 277, endPoint x: 317, endPoint y: 277, distance: 6.5
click at [317, 277] on p "Click in Range_lookup and type FALSE." at bounding box center [433, 278] width 382 height 9
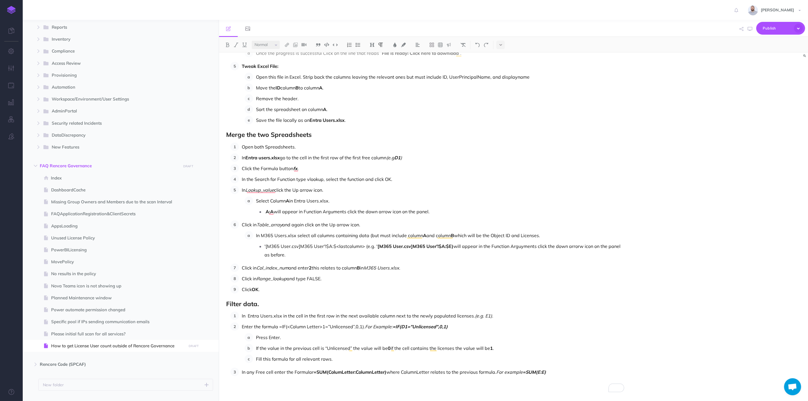
click at [321, 278] on p "Click in Range_lookup and type FALSE." at bounding box center [433, 278] width 382 height 9
click at [322, 279] on p "Click in Range_lookup and type FALSE." at bounding box center [433, 278] width 382 height 9
drag, startPoint x: 322, startPoint y: 279, endPoint x: 308, endPoint y: 278, distance: 13.4
click at [308, 278] on p "Click in Range_lookup and type FALSE." at bounding box center [433, 278] width 382 height 9
click at [226, 43] on img at bounding box center [227, 45] width 5 height 5
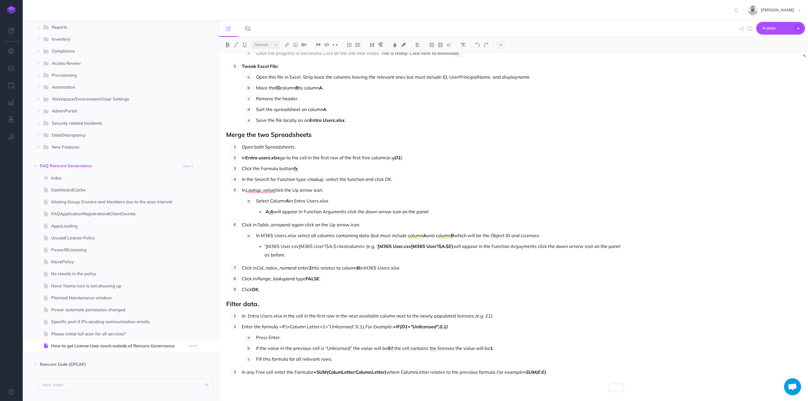
click at [353, 279] on p "Click in Range_lookup and type FALSE ." at bounding box center [433, 278] width 382 height 9
click at [602, 363] on p "Fill this formula for all relevant rows." at bounding box center [440, 359] width 368 height 9
click at [496, 370] on p "In any Free cell enter the Formular =SUM(ColumLetter:ColumnLetter) where Column…" at bounding box center [433, 372] width 382 height 9
click at [497, 371] on em "For example" at bounding box center [509, 372] width 26 height 6
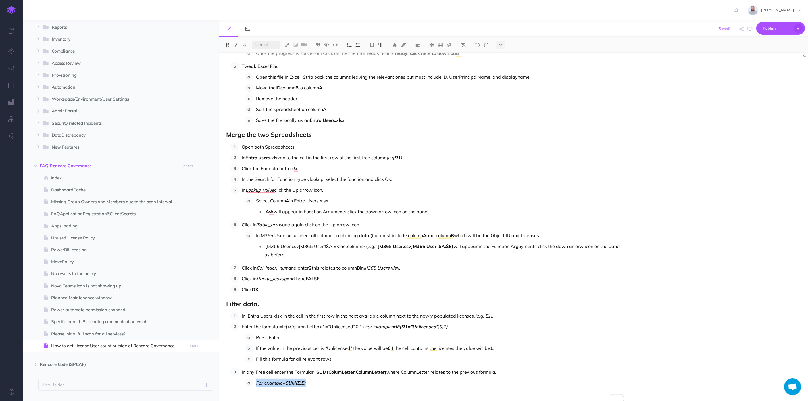
drag, startPoint x: 254, startPoint y: 384, endPoint x: 320, endPoint y: 383, distance: 65.6
click at [320, 383] on li "For example =SUM(E:E)" at bounding box center [438, 383] width 371 height 9
click at [359, 45] on img at bounding box center [357, 45] width 5 height 5
click at [486, 285] on p "Click OK ." at bounding box center [433, 289] width 382 height 9
drag, startPoint x: 523, startPoint y: 246, endPoint x: 513, endPoint y: 246, distance: 9.7
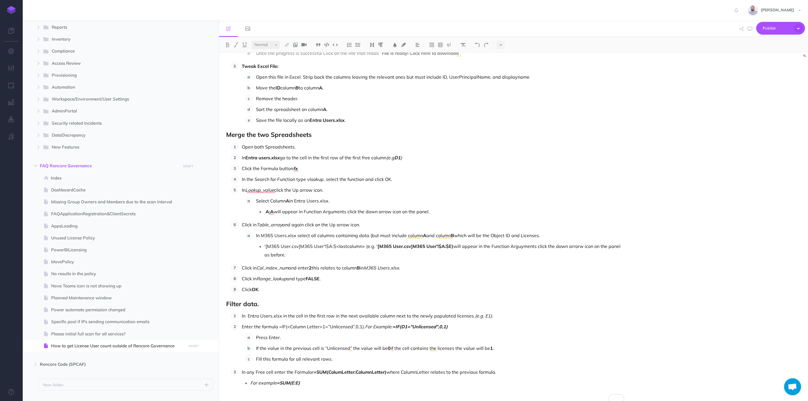
click at [513, 246] on p "'[M365 User.csv]M365 User'!$A:$<lastcolumn> (e.g. ' [M365 User.csv]M365 User'!$…" at bounding box center [445, 250] width 360 height 17
click at [519, 245] on p "'[M365 User.csv]M365 User'!$A:$<lastcolumn> (e.g. ' [M365 User.csv]M365 User'!$…" at bounding box center [445, 250] width 360 height 17
click at [528, 265] on p "Click in Col_index_num and enter 2 this relates to column B in M365 Users.xlsx ." at bounding box center [433, 268] width 382 height 9
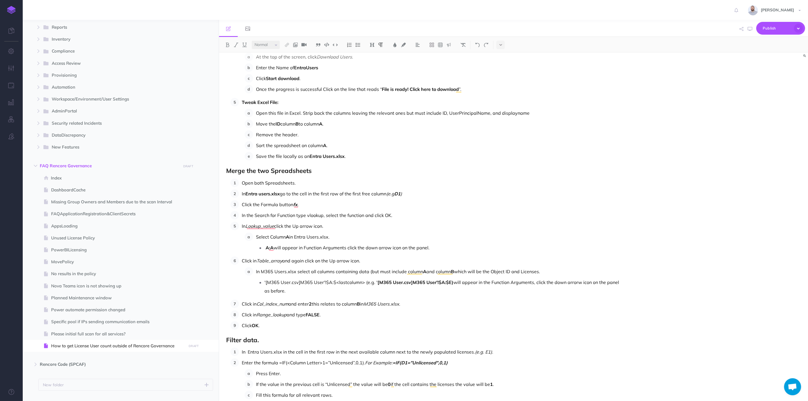
scroll to position [355, 0]
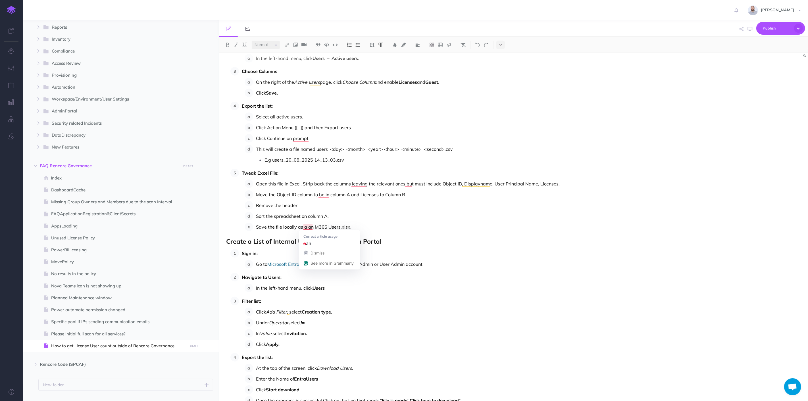
click at [313, 227] on p "Save the file locally as a an M365 Users.xlsx." at bounding box center [440, 227] width 368 height 9
drag, startPoint x: 304, startPoint y: 227, endPoint x: 338, endPoint y: 226, distance: 34.4
click at [338, 226] on p "Save the file locally as M365 Users.xlsx." at bounding box center [440, 227] width 368 height 9
click at [226, 44] on img at bounding box center [227, 45] width 5 height 5
drag, startPoint x: 345, startPoint y: 159, endPoint x: 266, endPoint y: 159, distance: 79.0
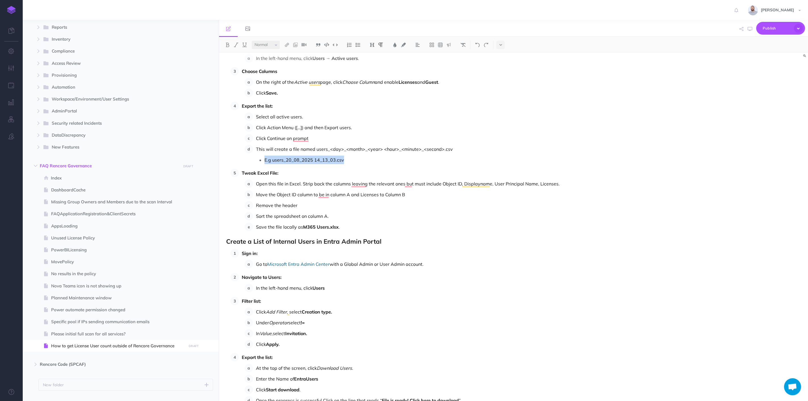
click at [266, 159] on p "E.g users_20_08_2025 14_13_03.csv" at bounding box center [445, 160] width 360 height 9
click at [237, 45] on img at bounding box center [236, 45] width 5 height 5
click at [381, 223] on p "Save the file locally as M365 Users.xlsx ." at bounding box center [440, 227] width 368 height 9
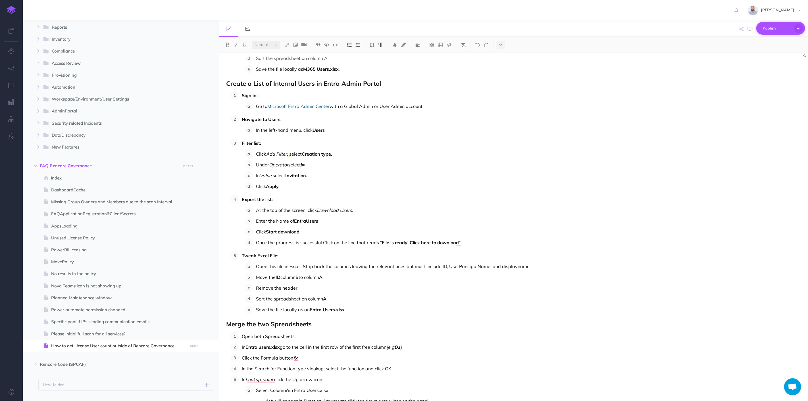
click at [780, 28] on span "Publish" at bounding box center [777, 28] width 28 height 9
click at [765, 74] on p "Publish all draft items, making them visible to authenticated users." at bounding box center [771, 79] width 57 height 15
click at [751, 28] on icon "button" at bounding box center [750, 29] width 5 height 5
